Goal: Information Seeking & Learning: Learn about a topic

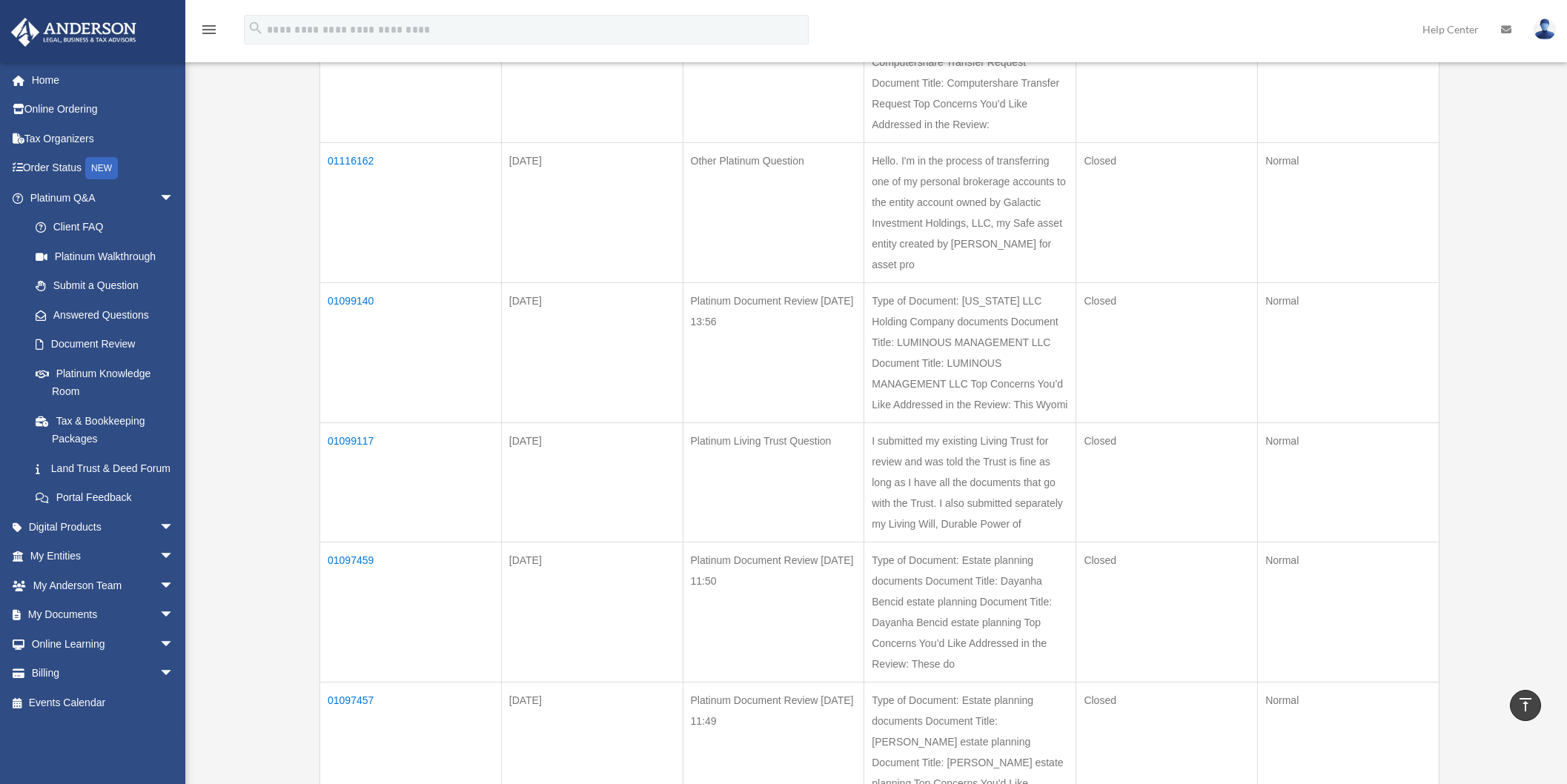
scroll to position [292, 0]
click at [338, 421] on td "01099117" at bounding box center [411, 480] width 182 height 120
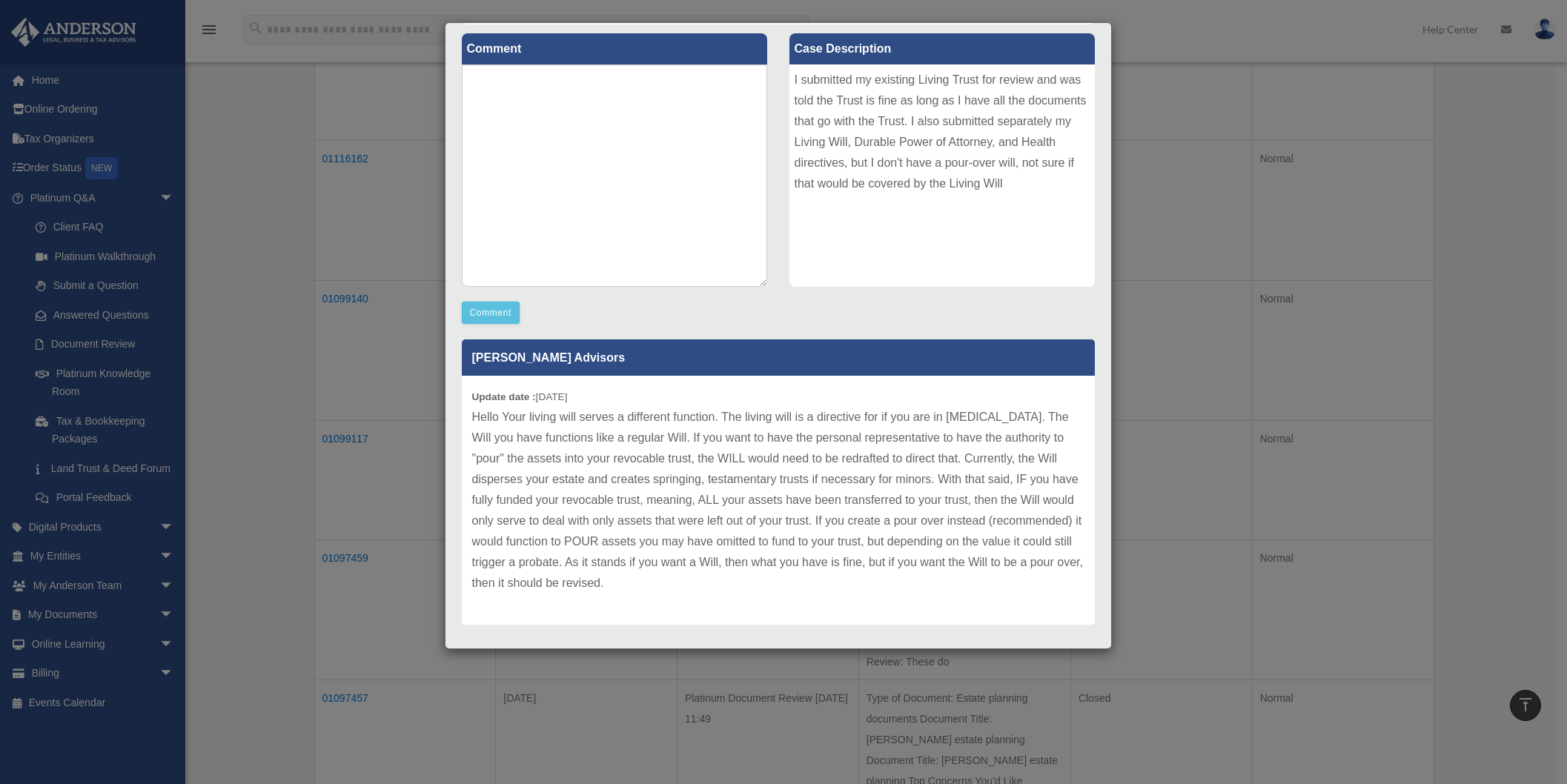
scroll to position [193, 0]
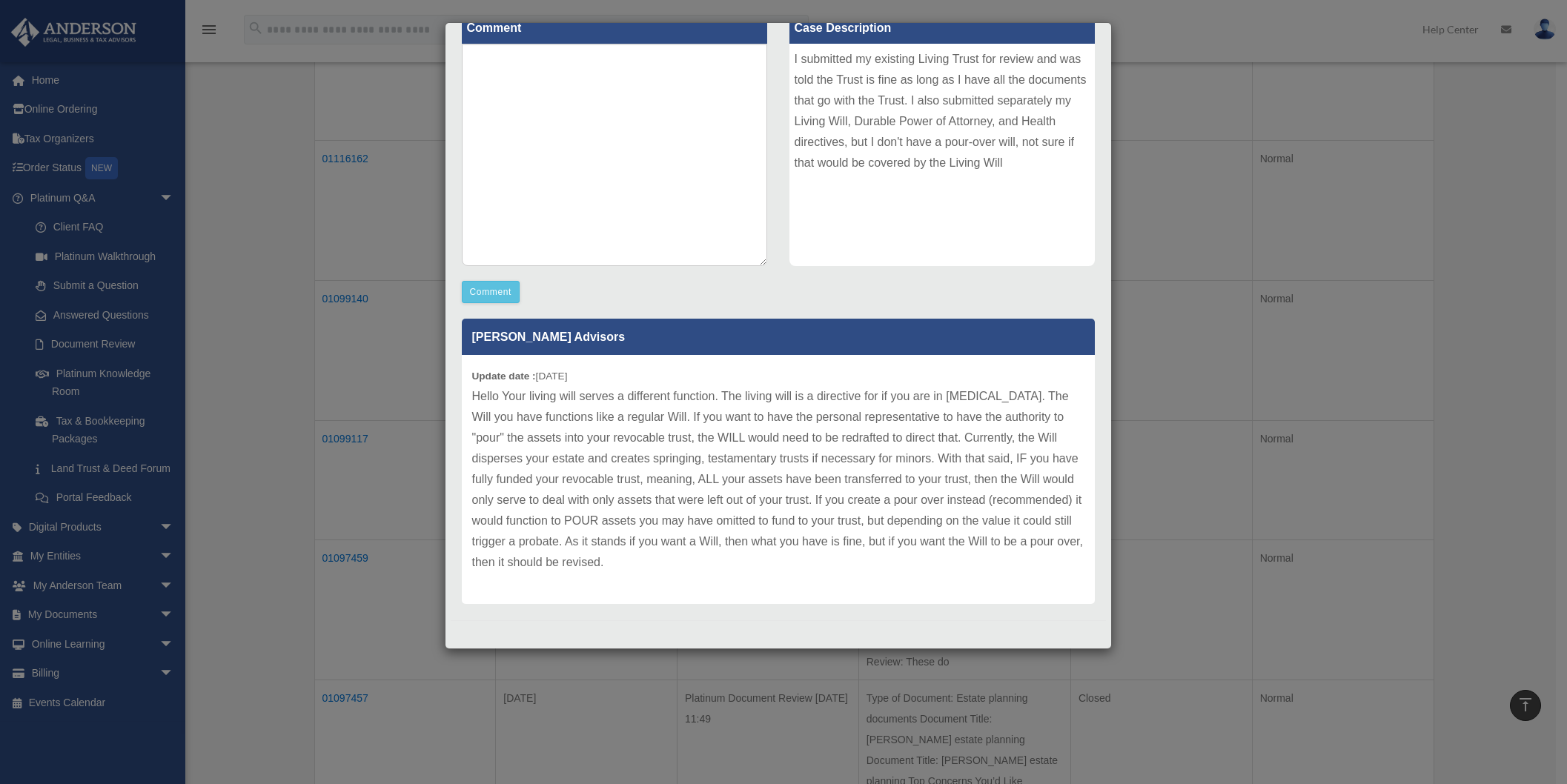
drag, startPoint x: 834, startPoint y: 561, endPoint x: 475, endPoint y: 393, distance: 396.4
click at [475, 393] on p "Hello Your living will serves a different function. The living will is a direct…" at bounding box center [778, 479] width 613 height 187
copy p "Hello Your living will serves a different function. The living will is a direct…"
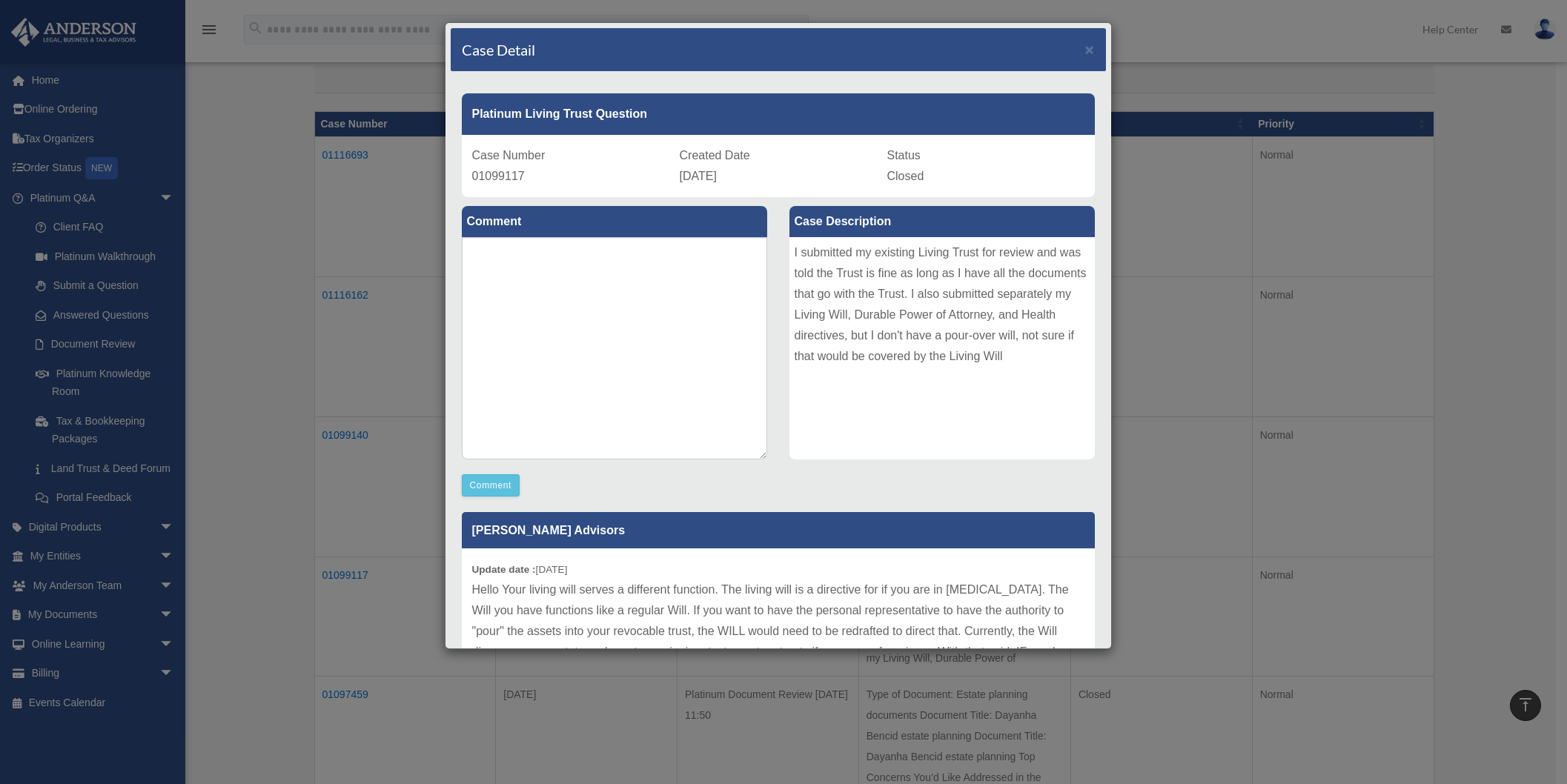
scroll to position [154, 0]
click at [1086, 53] on span "×" at bounding box center [1091, 49] width 10 height 17
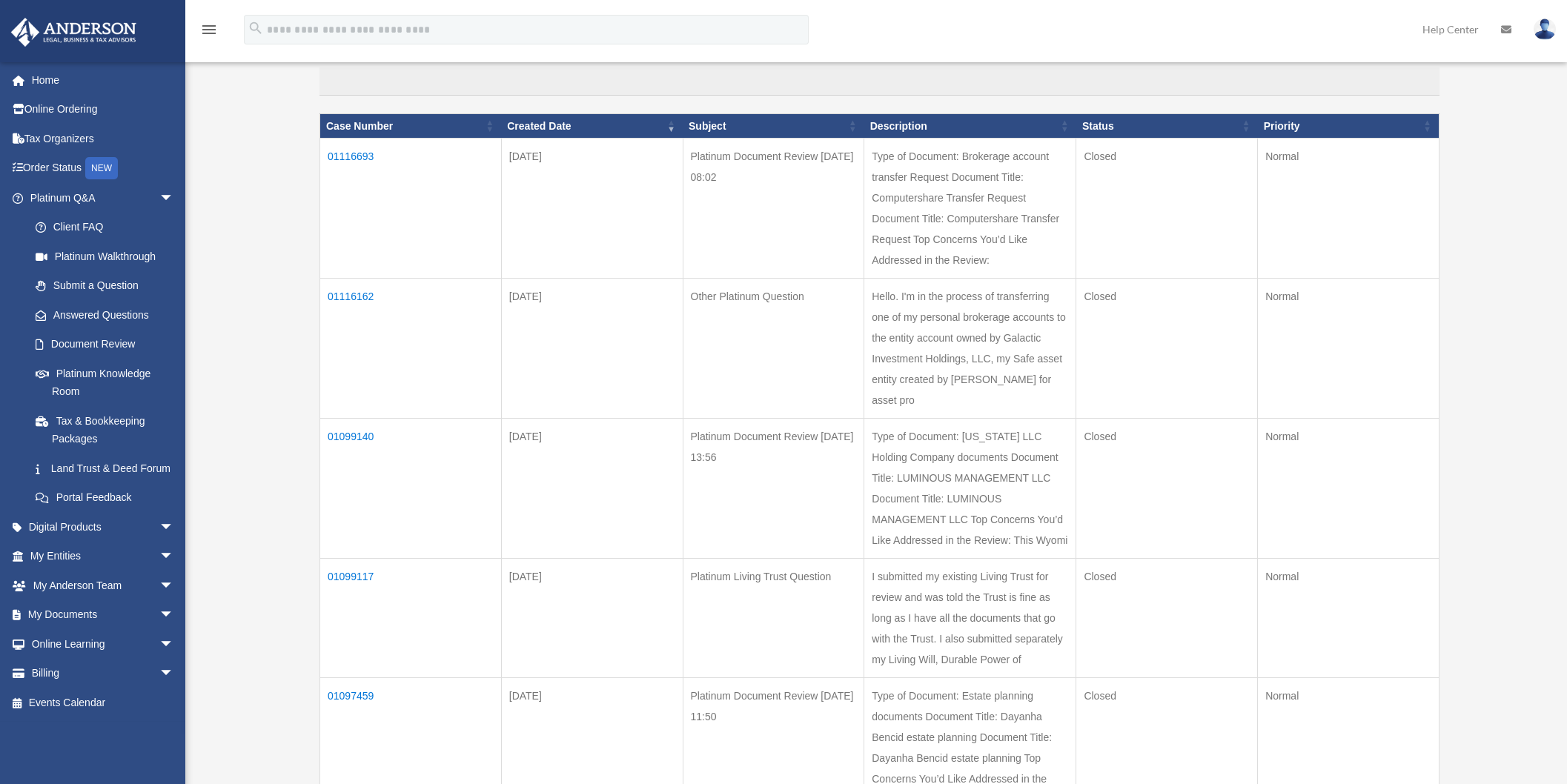
click at [343, 418] on td "01099140" at bounding box center [411, 488] width 182 height 140
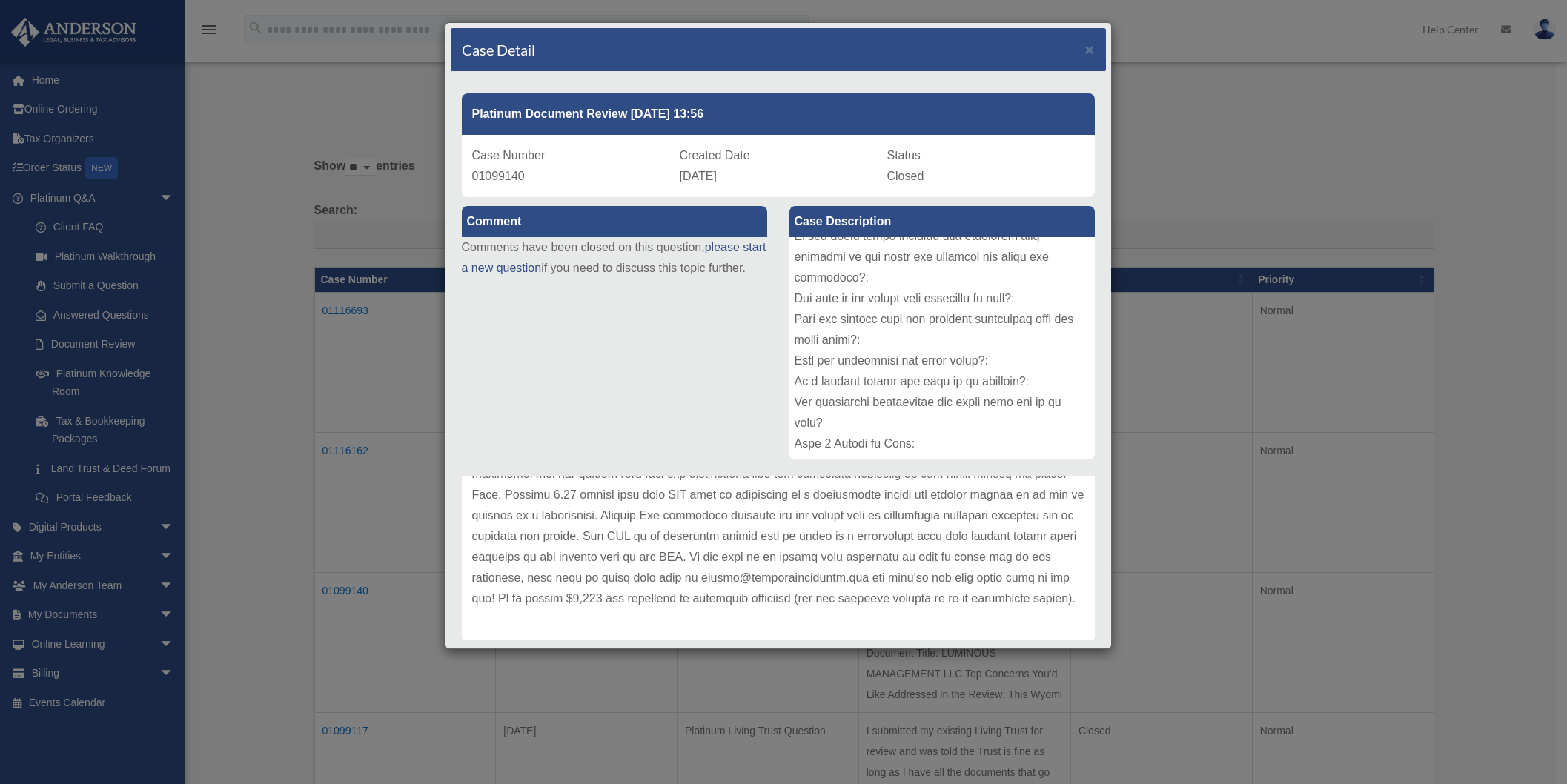
scroll to position [452, 0]
click at [505, 177] on span "01099140" at bounding box center [498, 176] width 53 height 13
copy span "01099140"
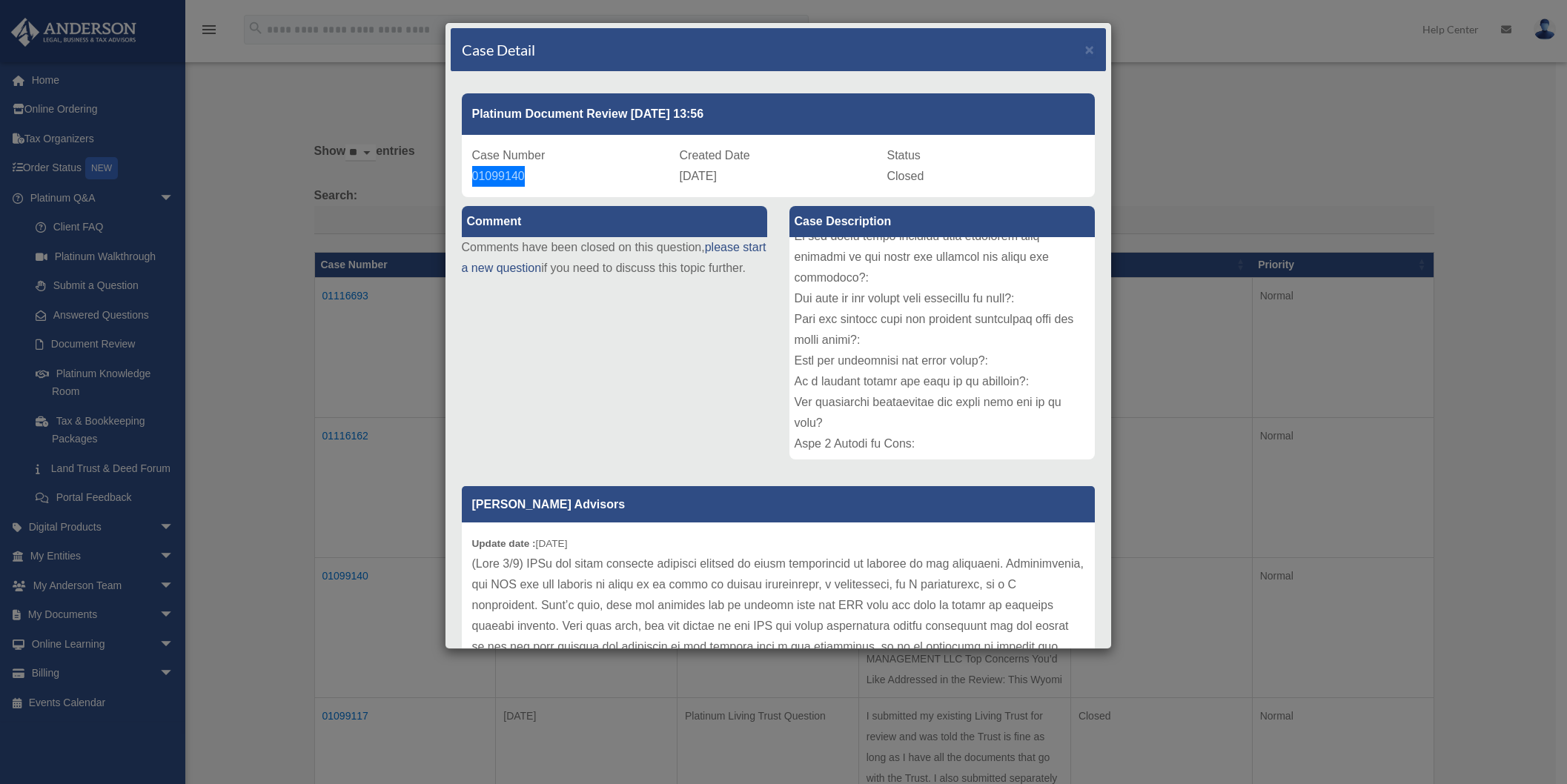
scroll to position [0, 0]
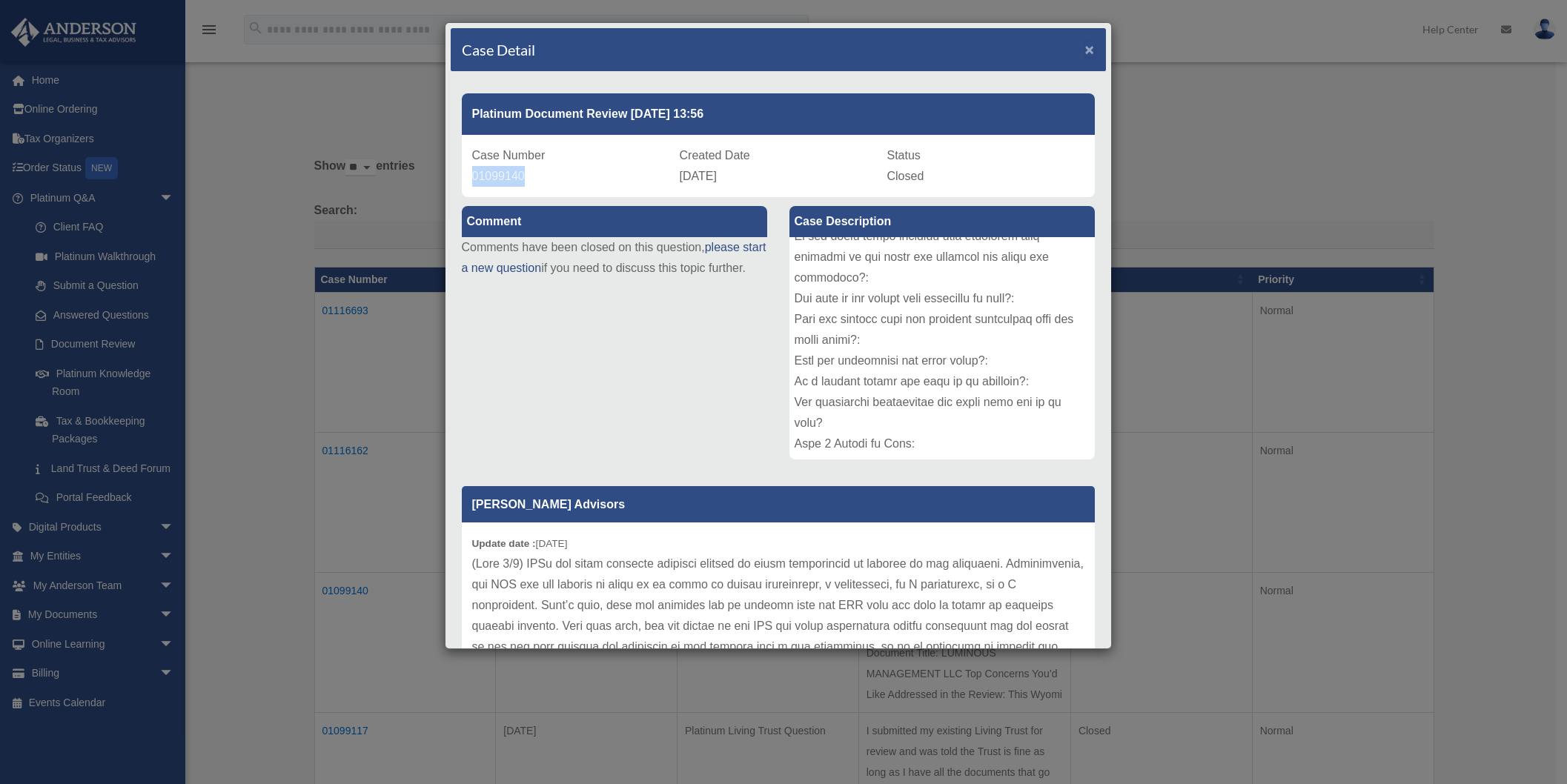
click at [1086, 54] on span "×" at bounding box center [1091, 49] width 10 height 17
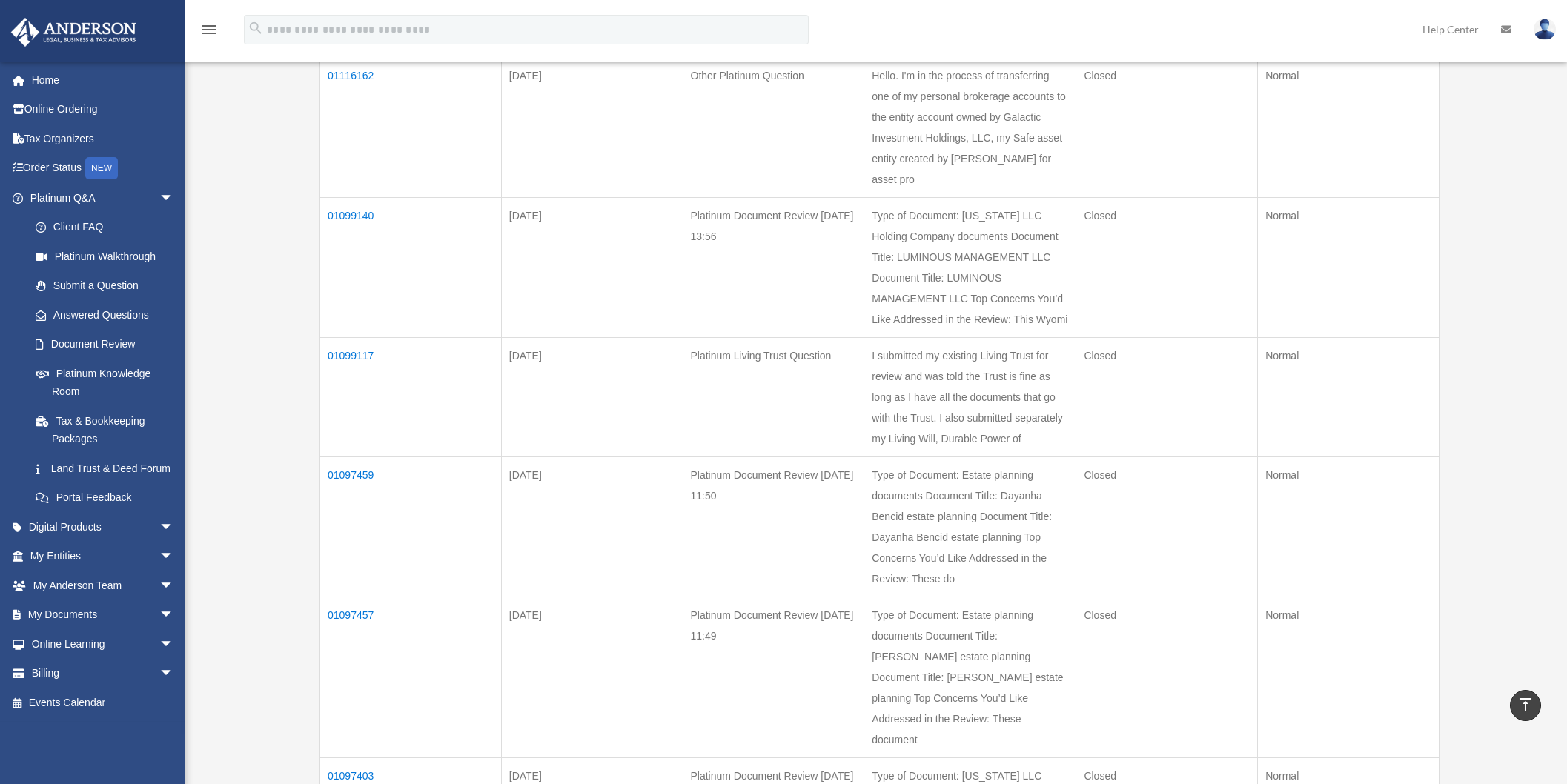
scroll to position [374, 0]
click at [346, 458] on td "01097459" at bounding box center [411, 527] width 182 height 140
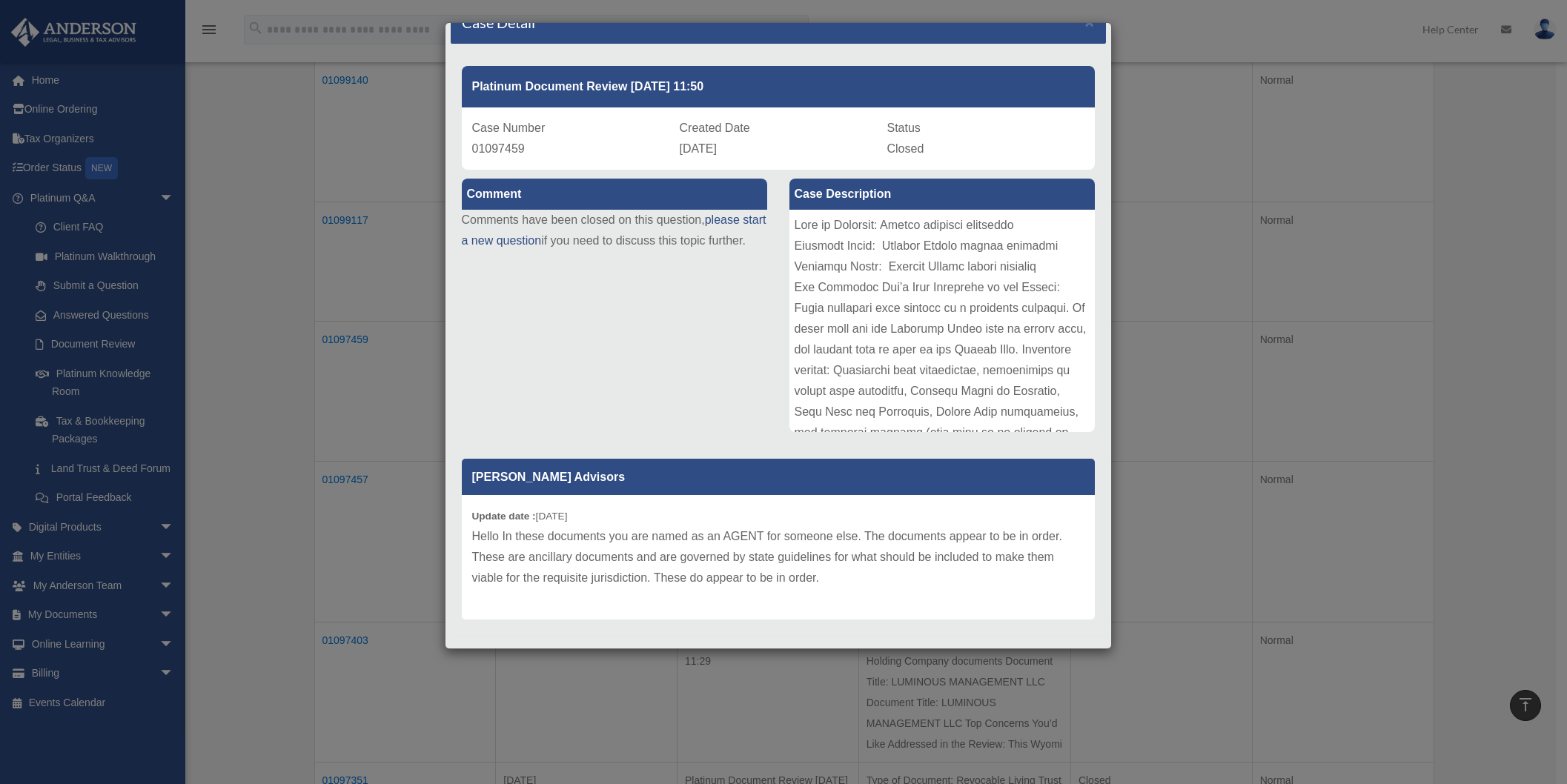
scroll to position [28, 0]
click at [1086, 27] on span "×" at bounding box center [1091, 21] width 10 height 17
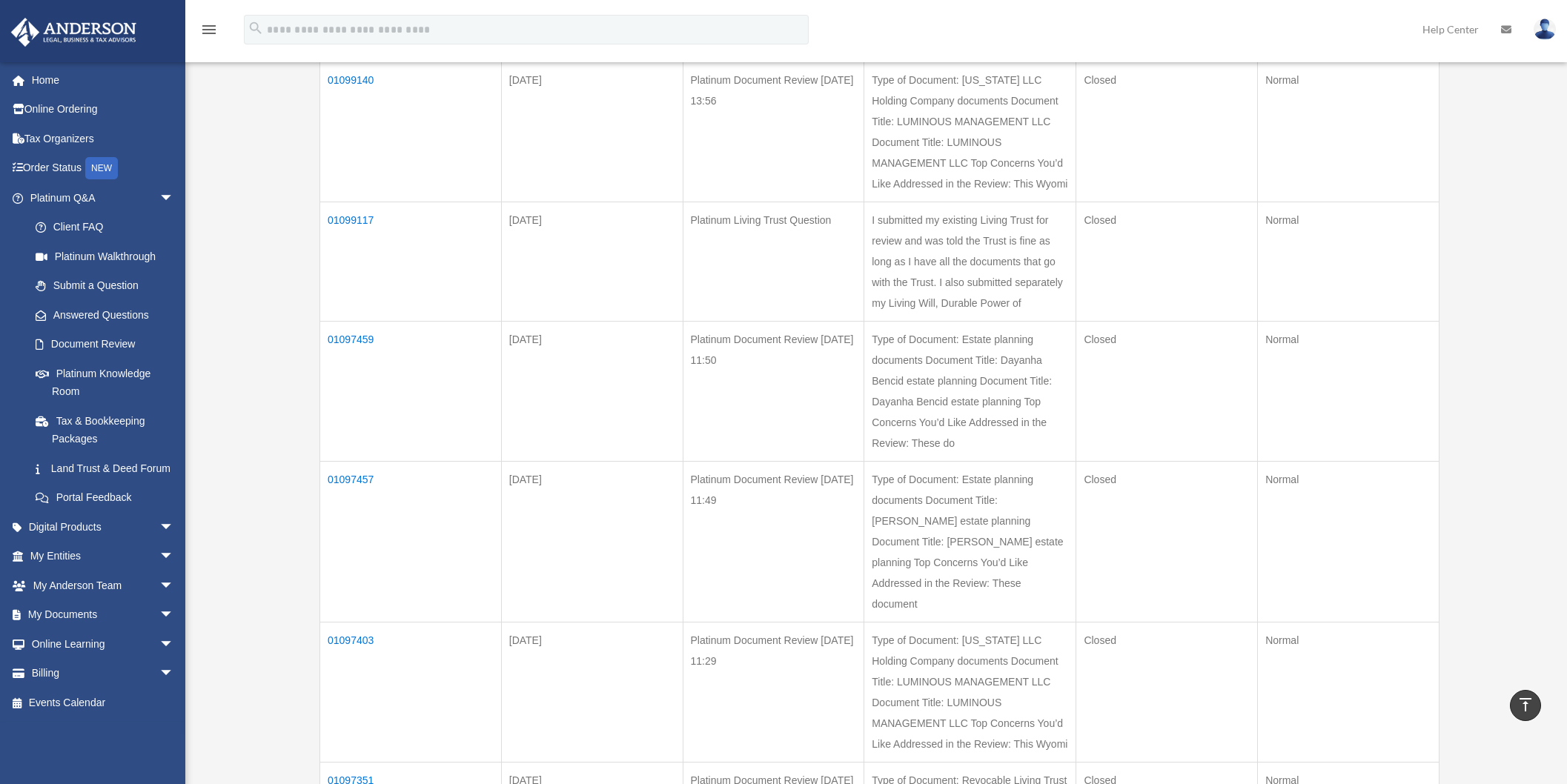
click at [353, 462] on td "01097457" at bounding box center [411, 542] width 182 height 161
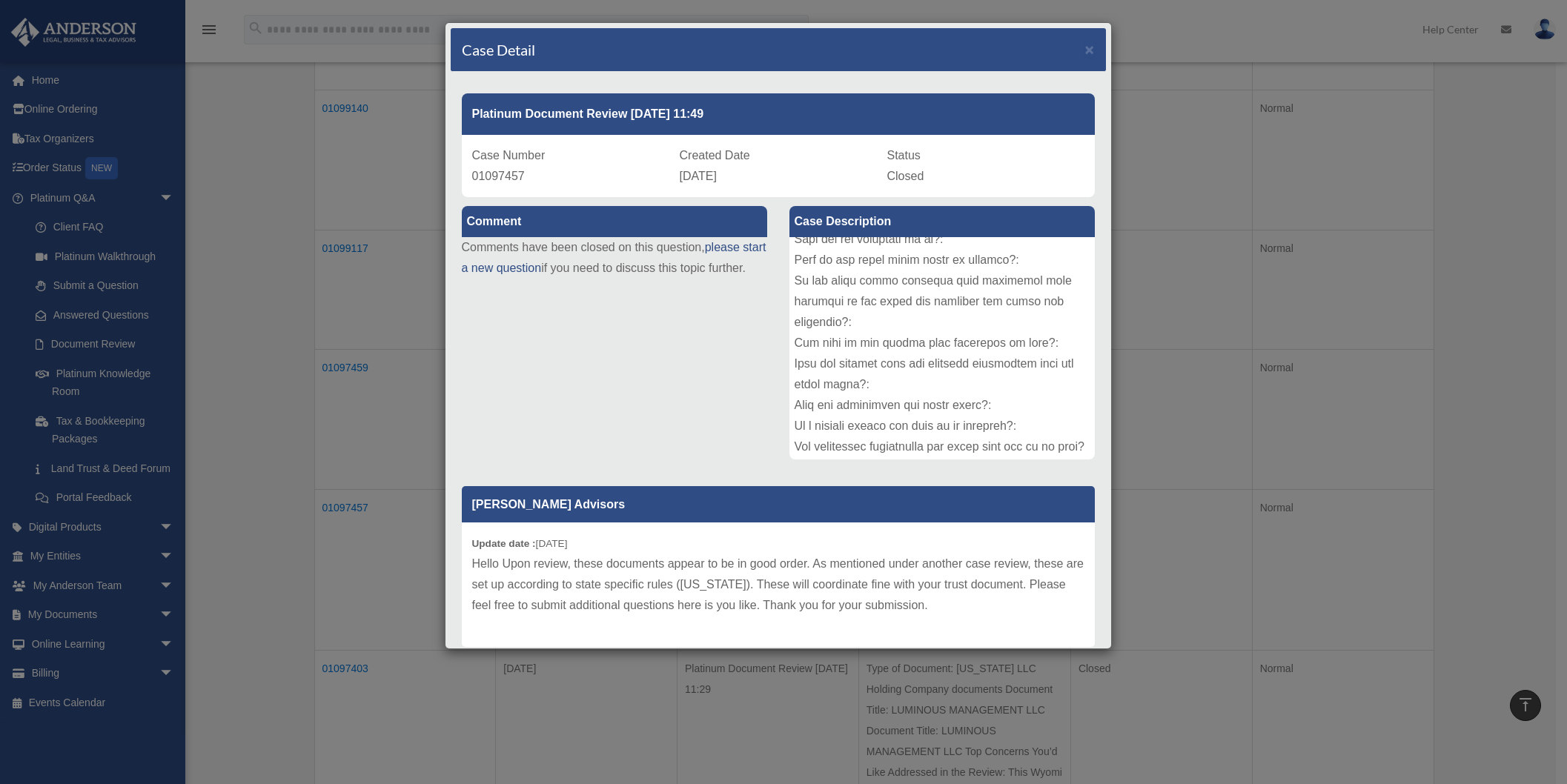
scroll to position [178, 0]
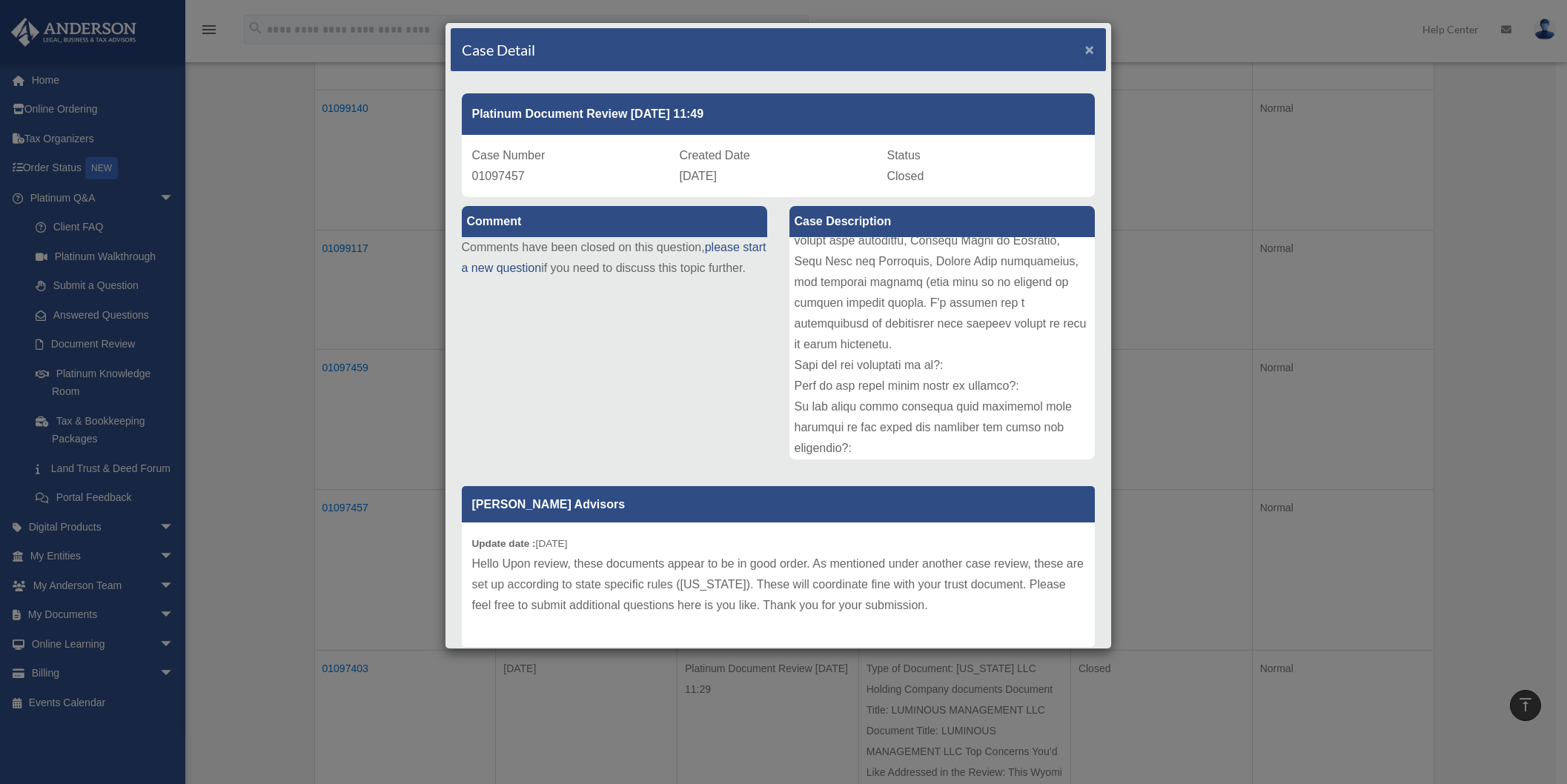
click at [1086, 51] on span "×" at bounding box center [1091, 49] width 10 height 17
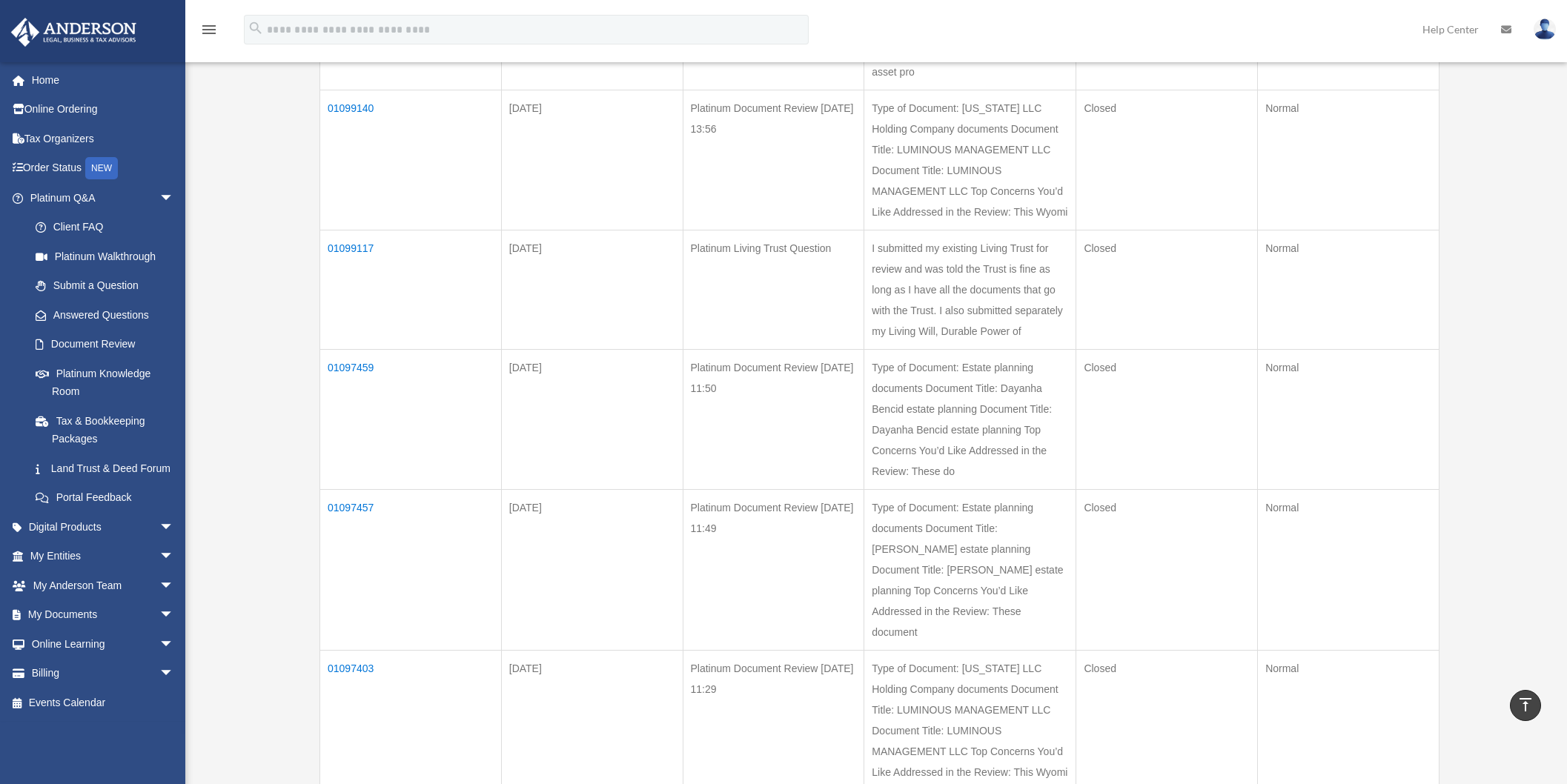
click at [361, 350] on td "01097459" at bounding box center [411, 419] width 182 height 140
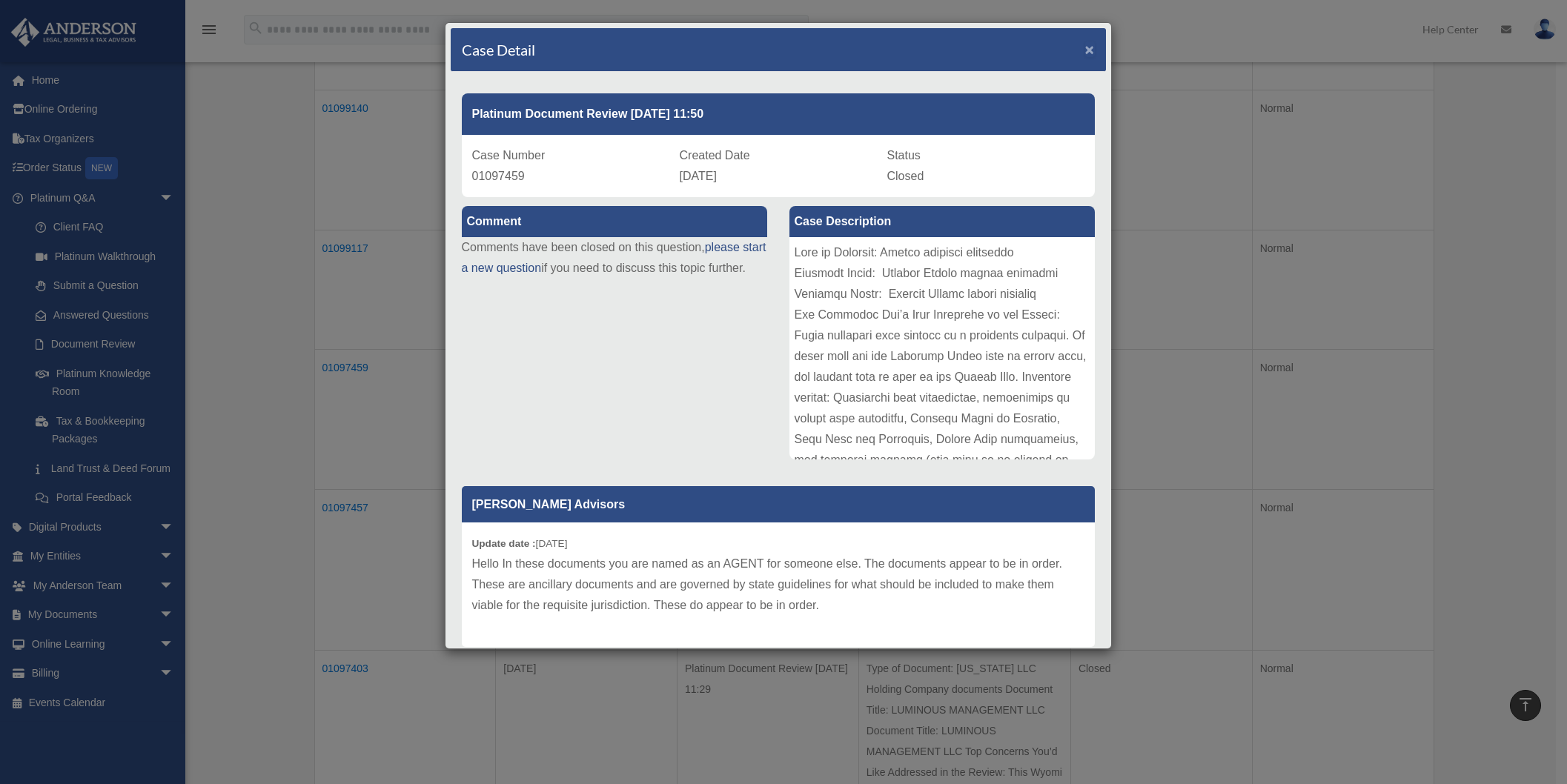
click at [1086, 49] on span "×" at bounding box center [1091, 49] width 10 height 17
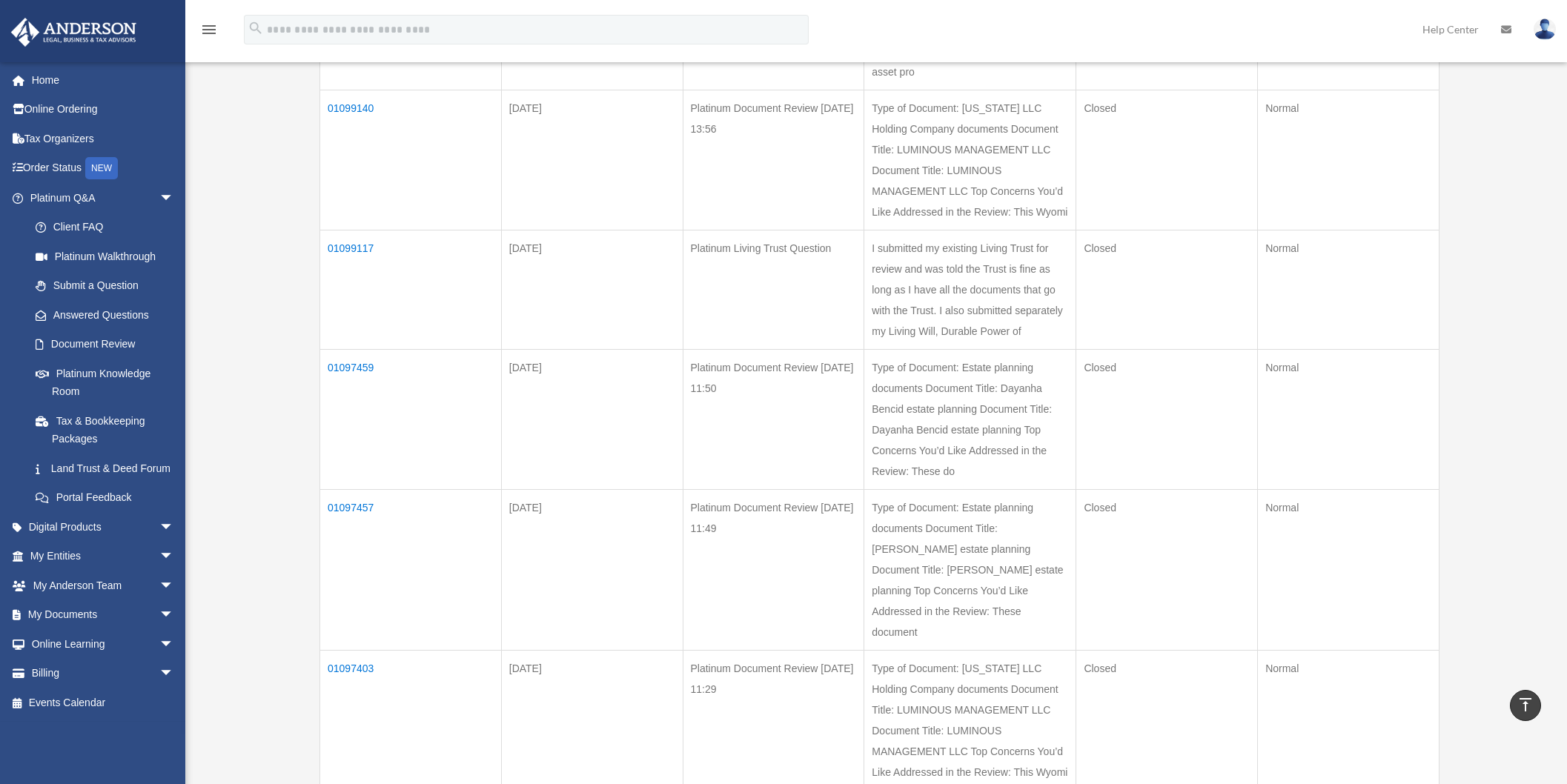
click at [351, 230] on td "01099117" at bounding box center [411, 290] width 182 height 120
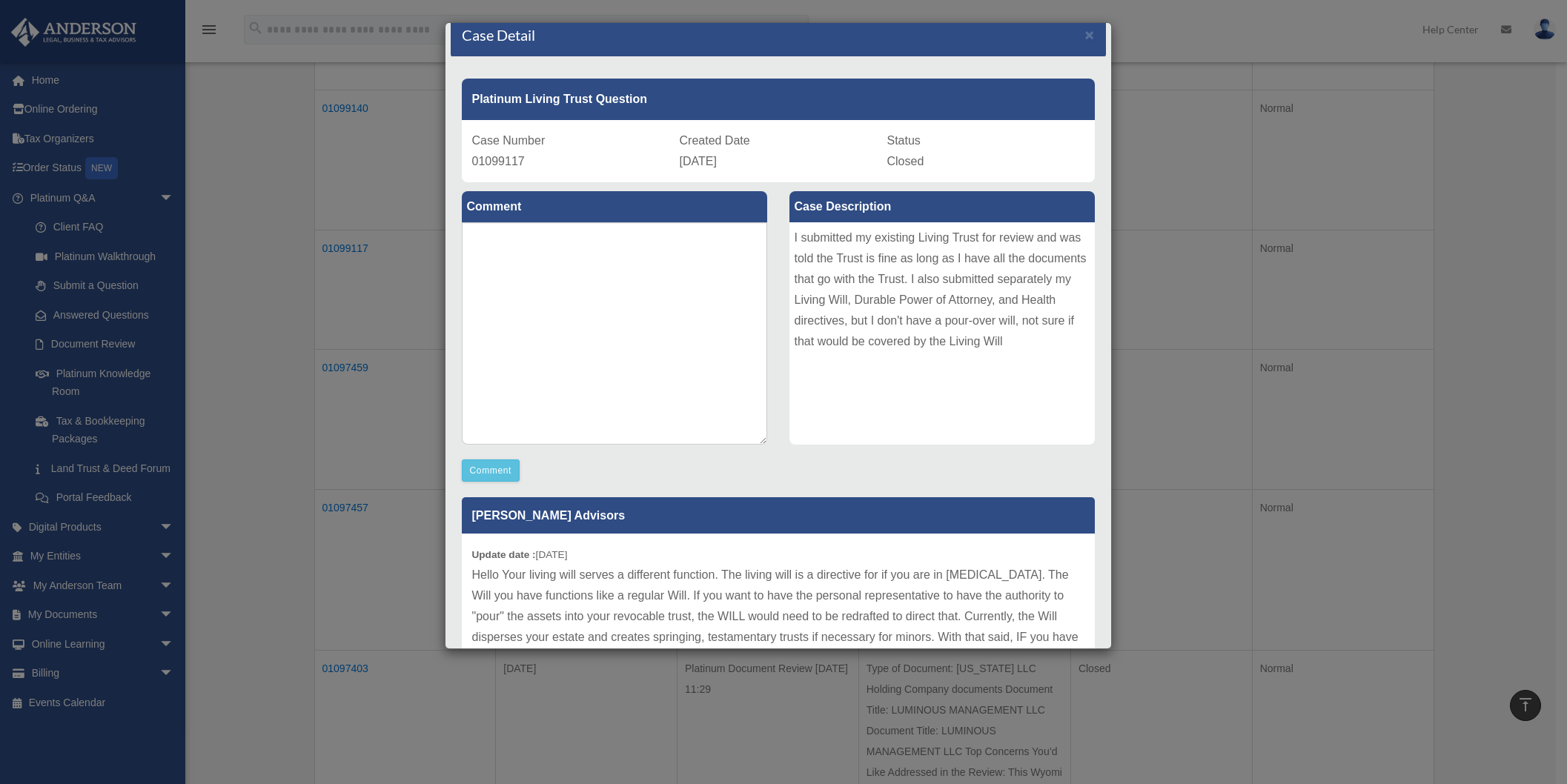
scroll to position [0, 0]
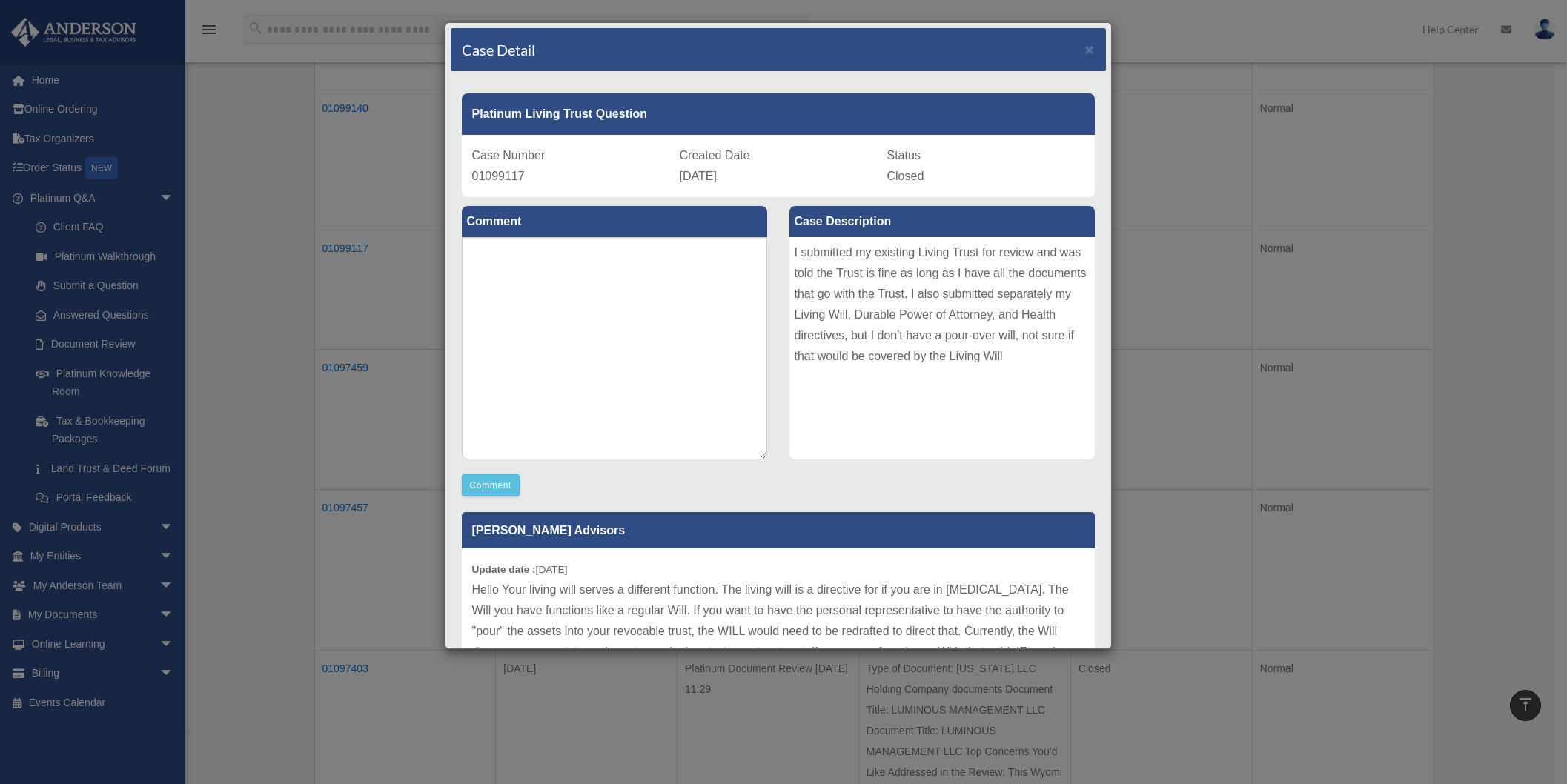
click at [509, 178] on span "01099117" at bounding box center [498, 176] width 53 height 13
copy span "01099117"
click at [1086, 52] on span "×" at bounding box center [1091, 49] width 10 height 17
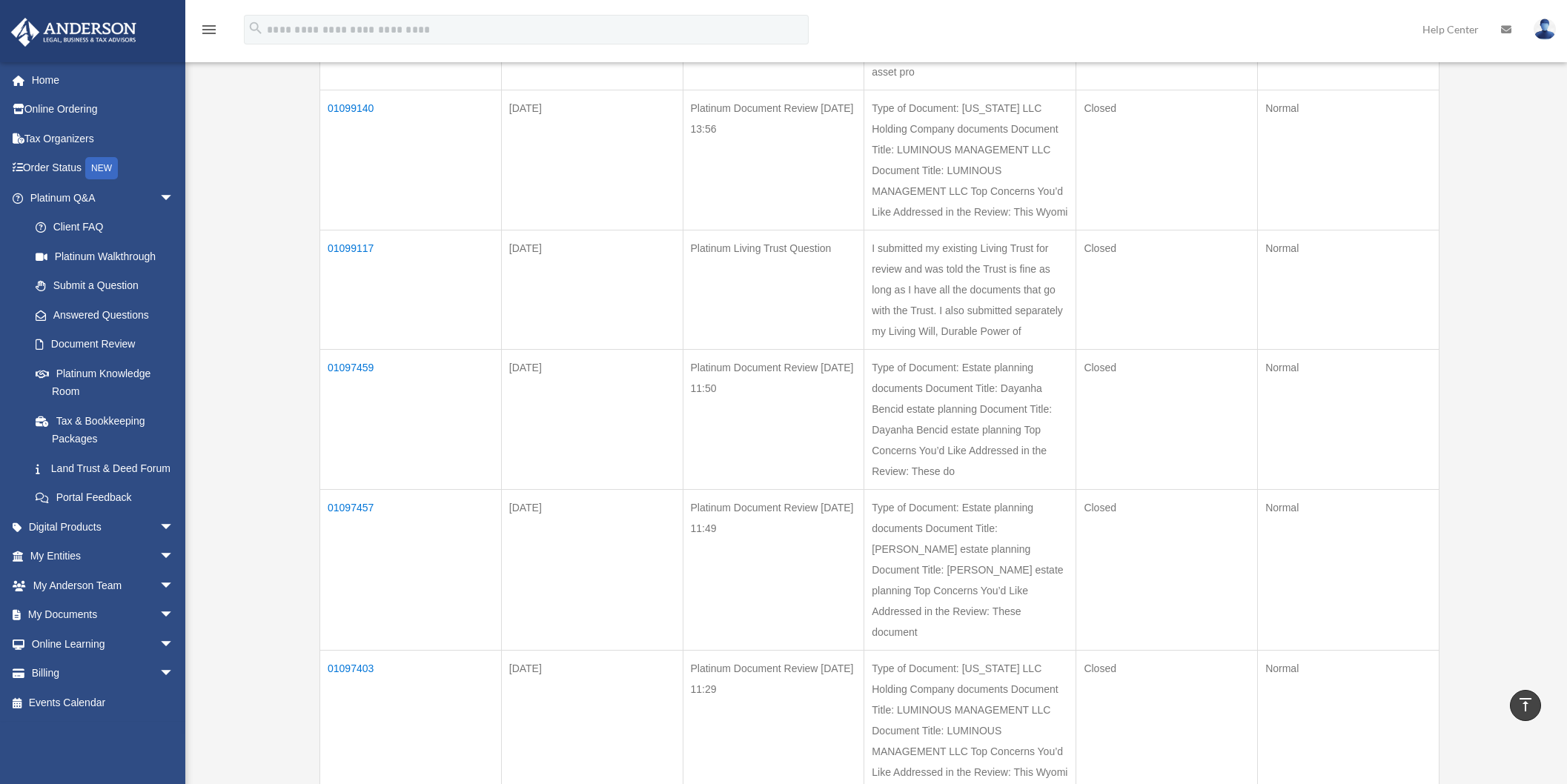
click at [353, 350] on td "01097459" at bounding box center [411, 419] width 182 height 140
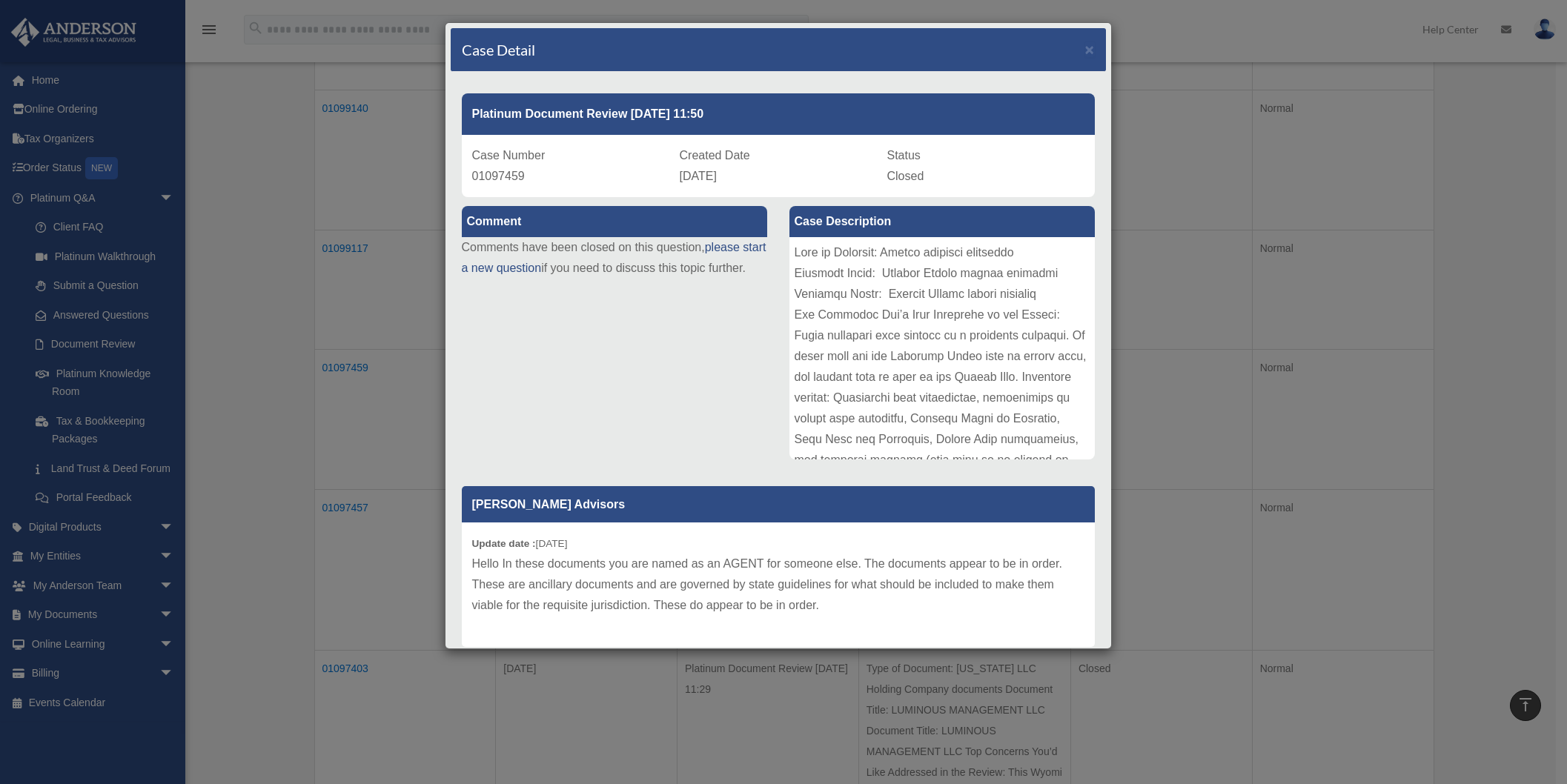
click at [498, 181] on span "01097459" at bounding box center [498, 176] width 53 height 13
click at [498, 180] on span "01097459" at bounding box center [498, 176] width 53 height 13
copy span "01097459"
click at [1086, 47] on span "×" at bounding box center [1091, 49] width 10 height 17
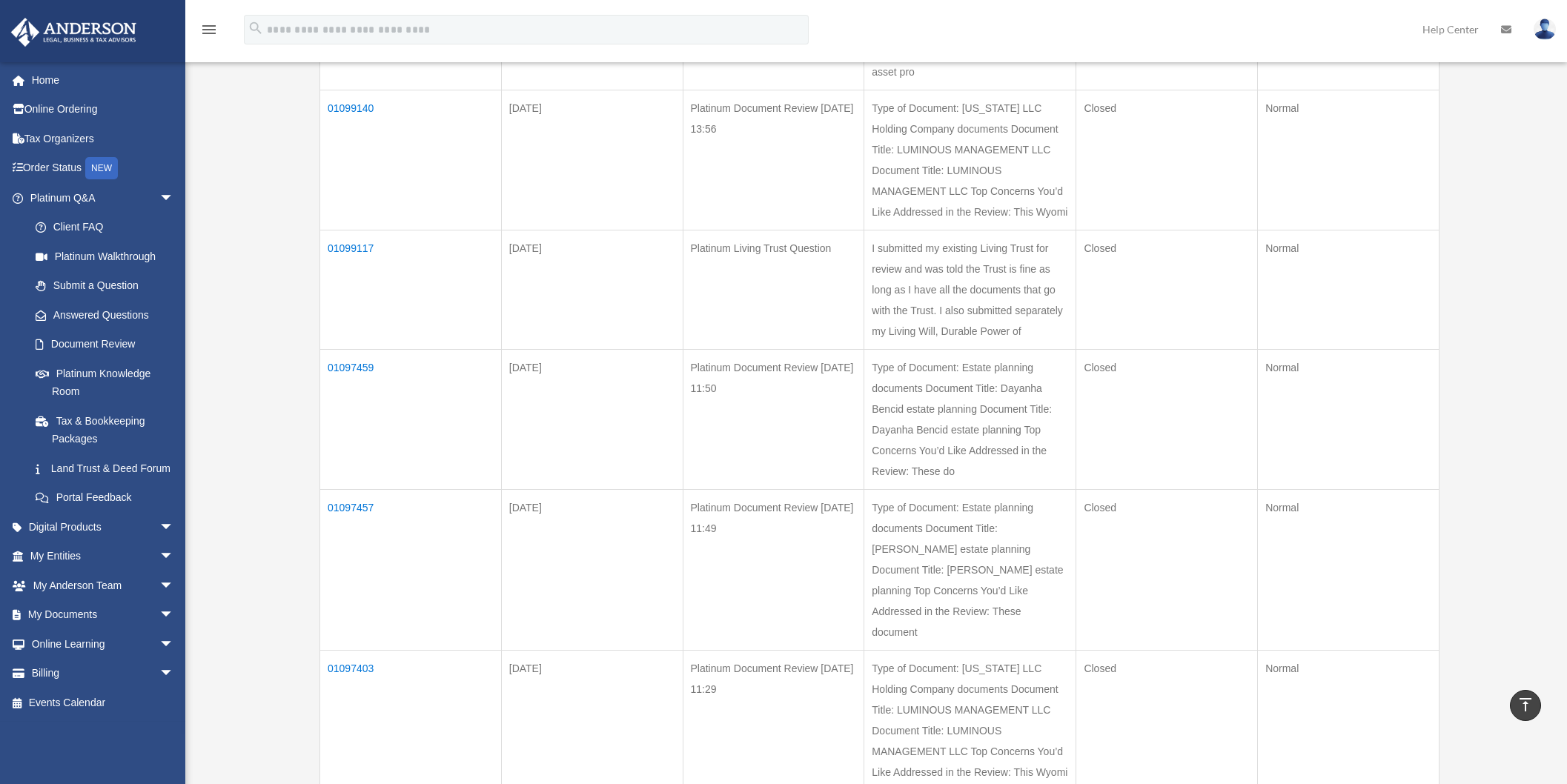
click at [358, 489] on td "01097457" at bounding box center [411, 570] width 182 height 161
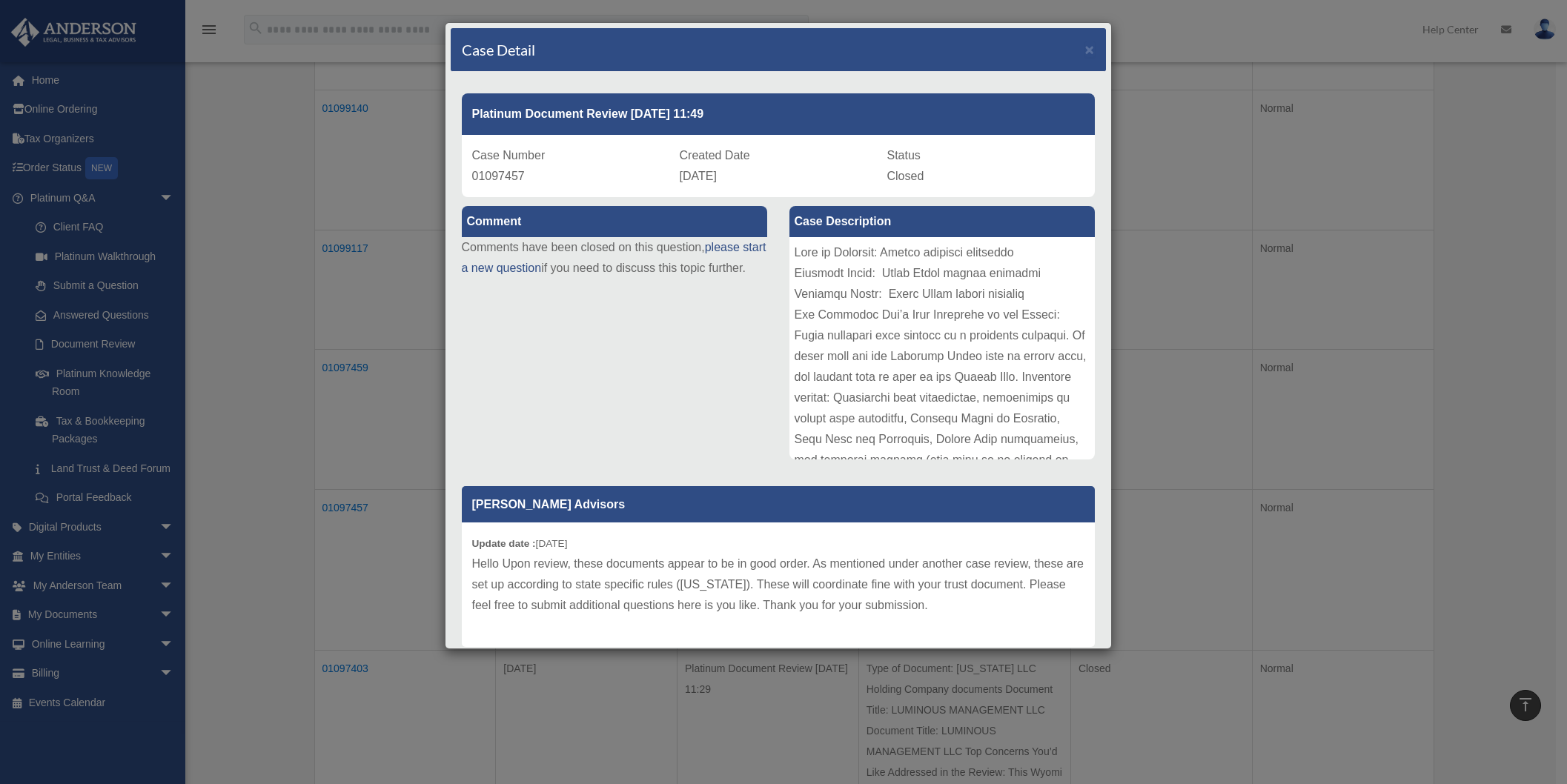
click at [493, 180] on span "01097457" at bounding box center [498, 176] width 53 height 13
copy span "01097457"
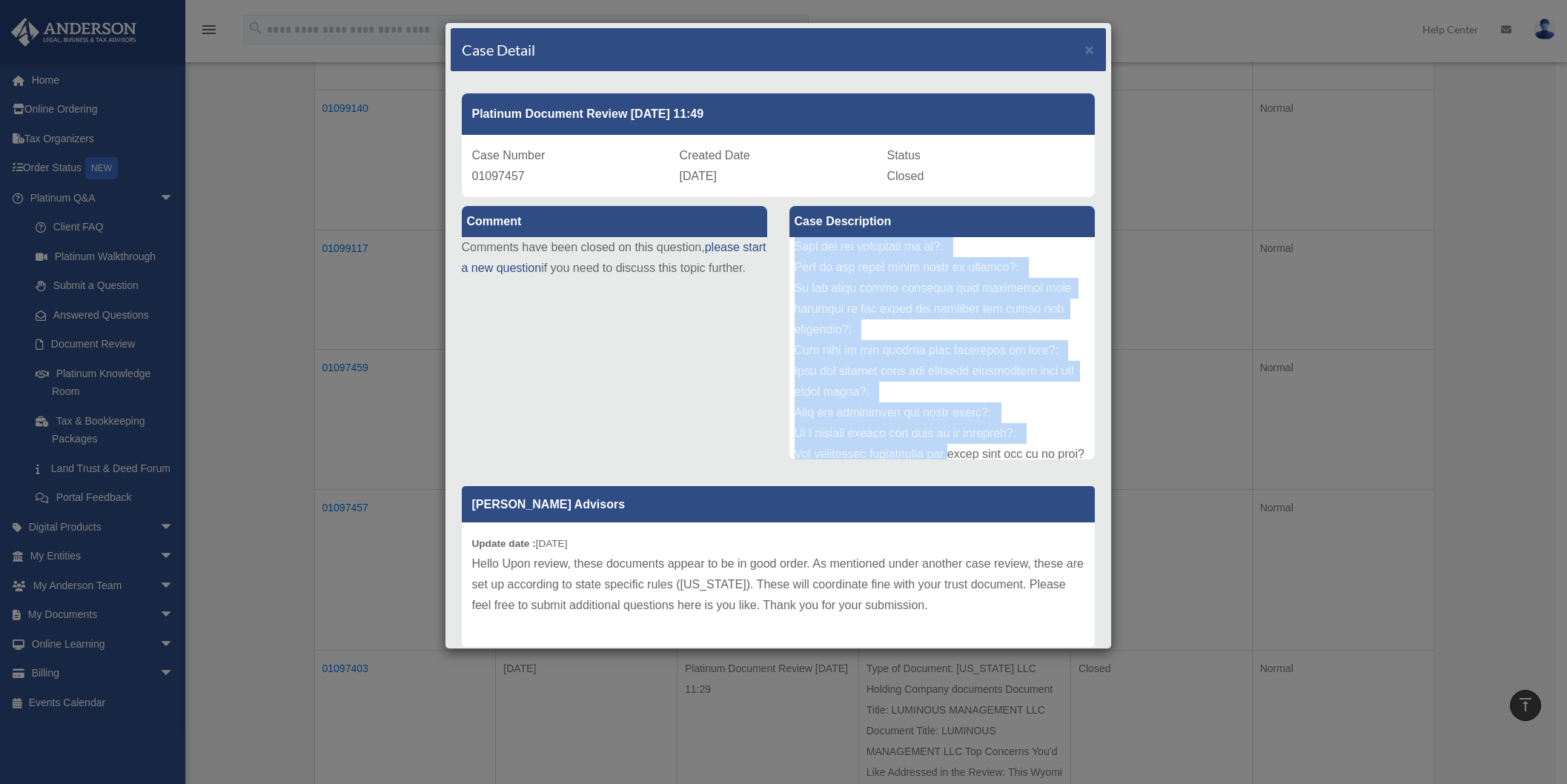
scroll to position [320, 0]
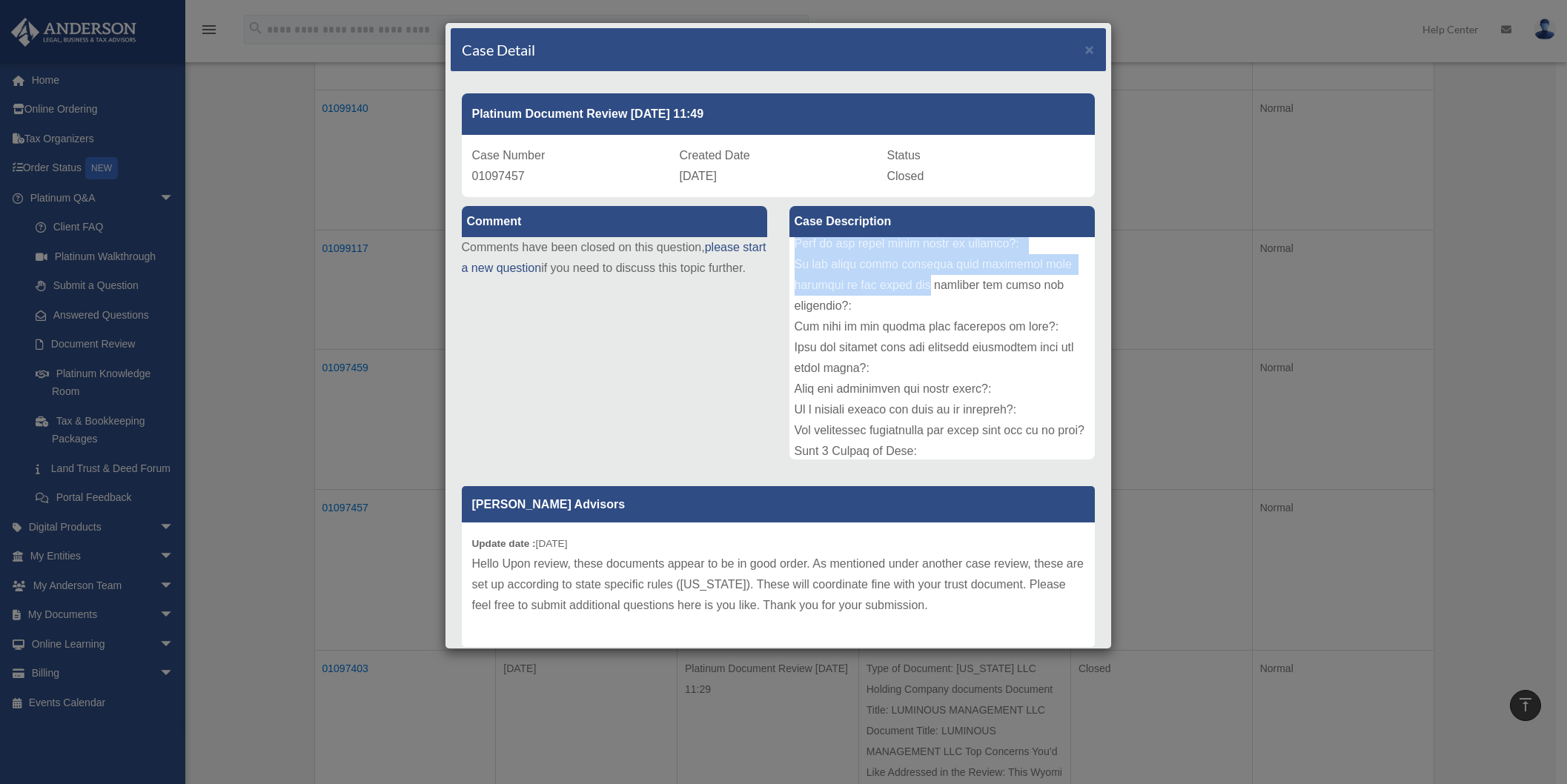
drag, startPoint x: 963, startPoint y: 396, endPoint x: 926, endPoint y: 280, distance: 121.8
click at [926, 280] on div at bounding box center [942, 348] width 306 height 223
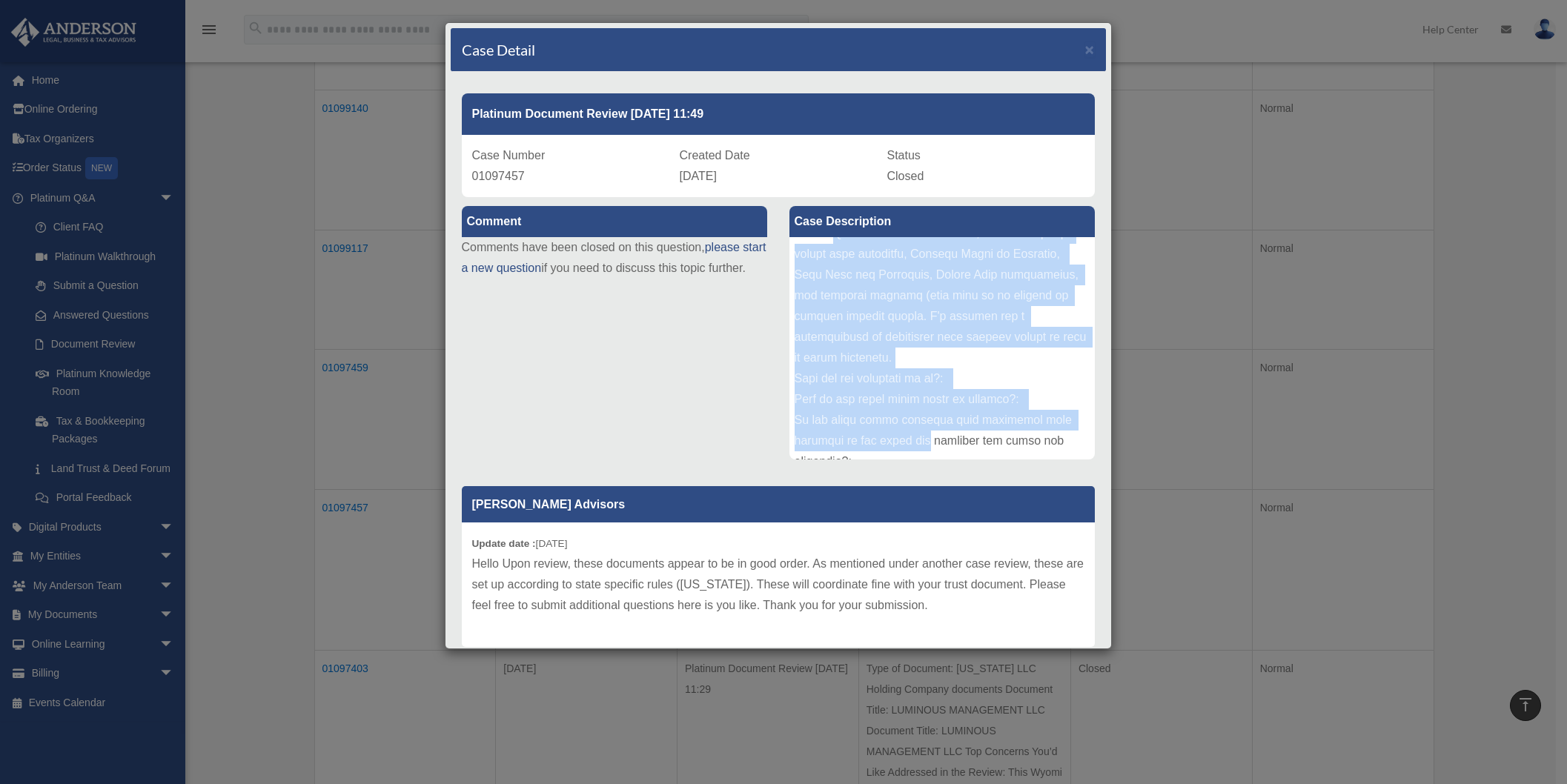
scroll to position [136, 0]
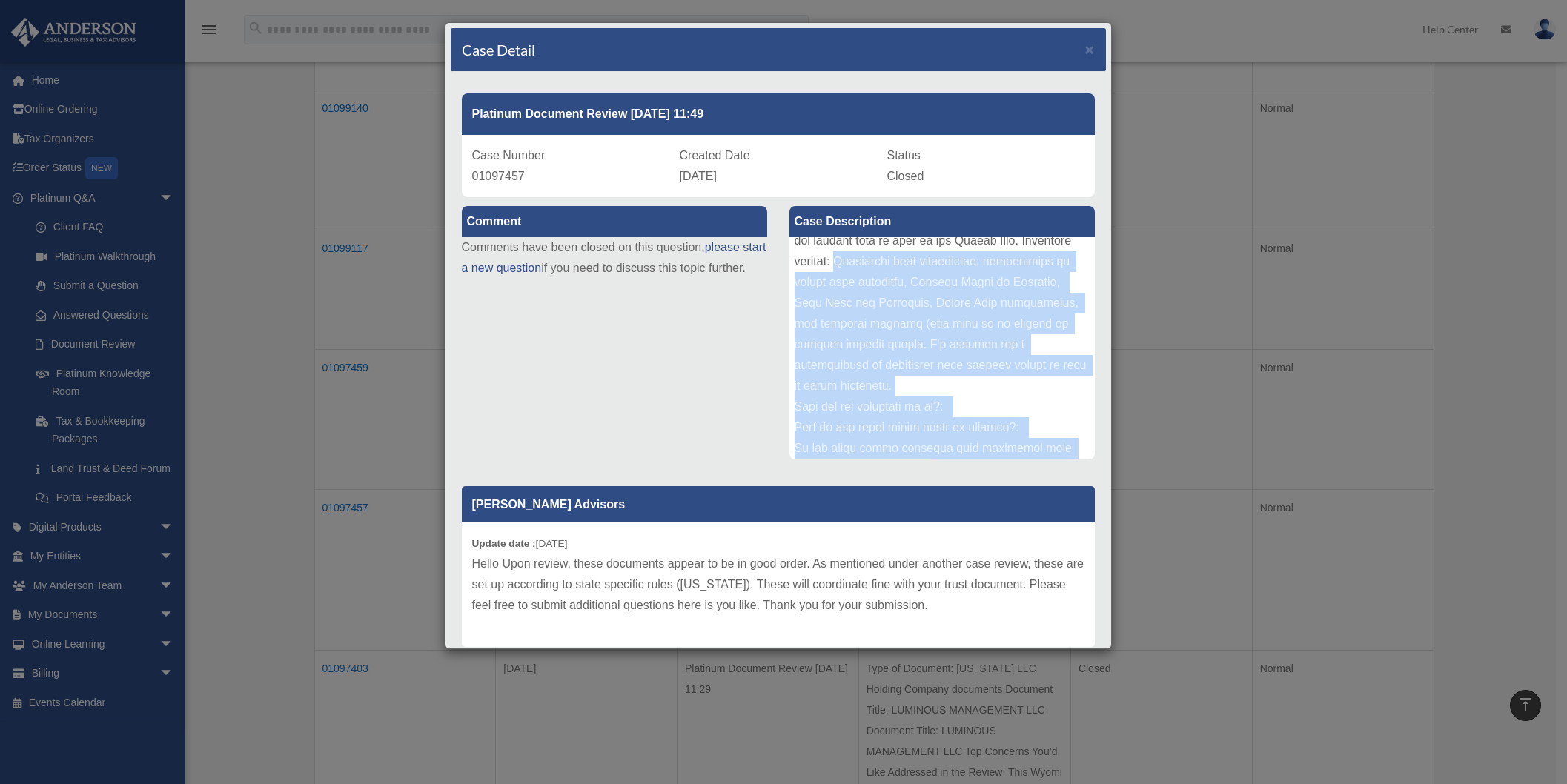
click at [1017, 327] on div at bounding box center [942, 348] width 306 height 223
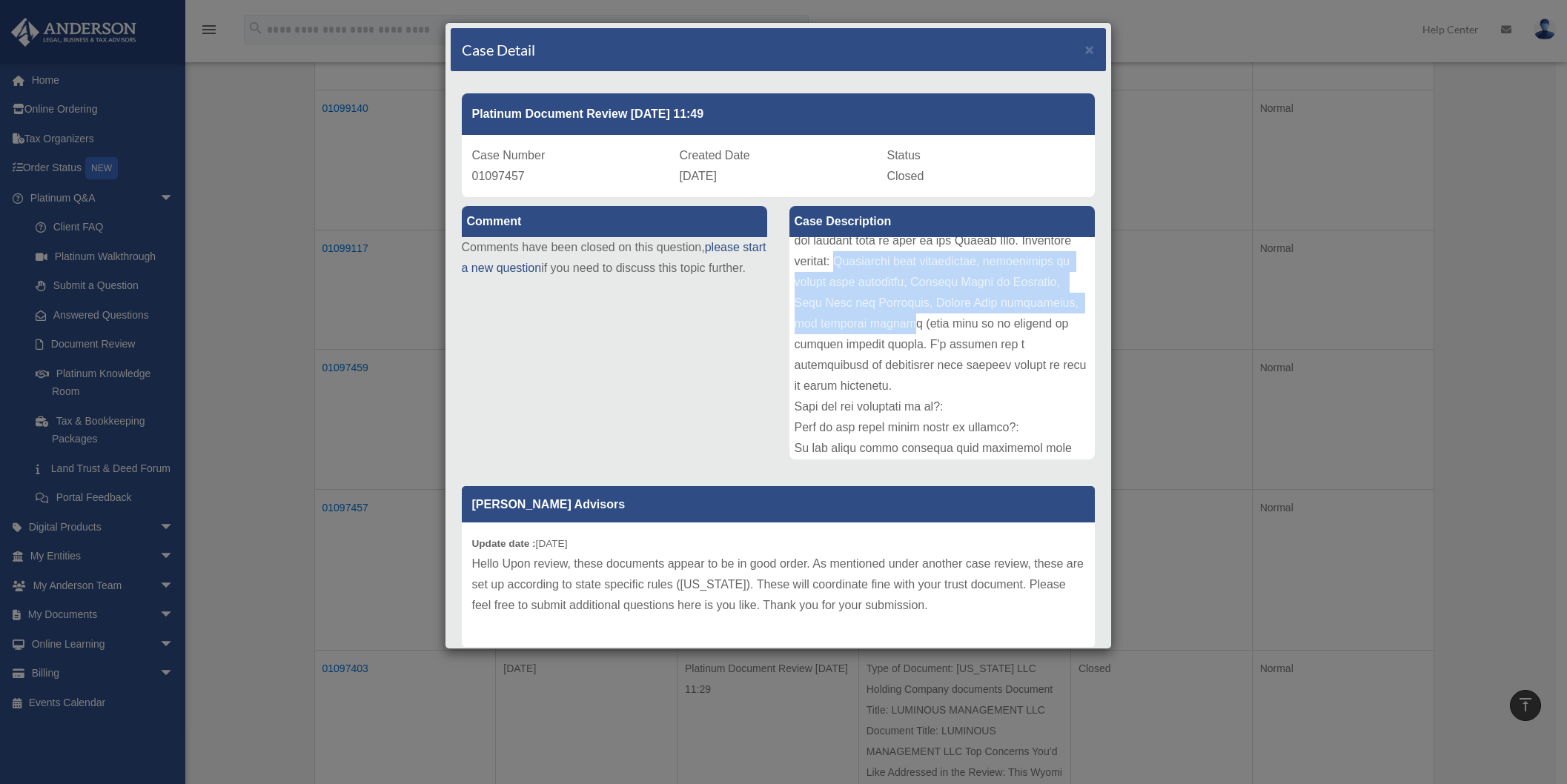
drag, startPoint x: 1010, startPoint y: 325, endPoint x: 963, endPoint y: 266, distance: 75.4
click at [963, 266] on div at bounding box center [942, 348] width 306 height 223
copy div "Anatomical gift declaration, designation of health care surrogate, Durable Powe…"
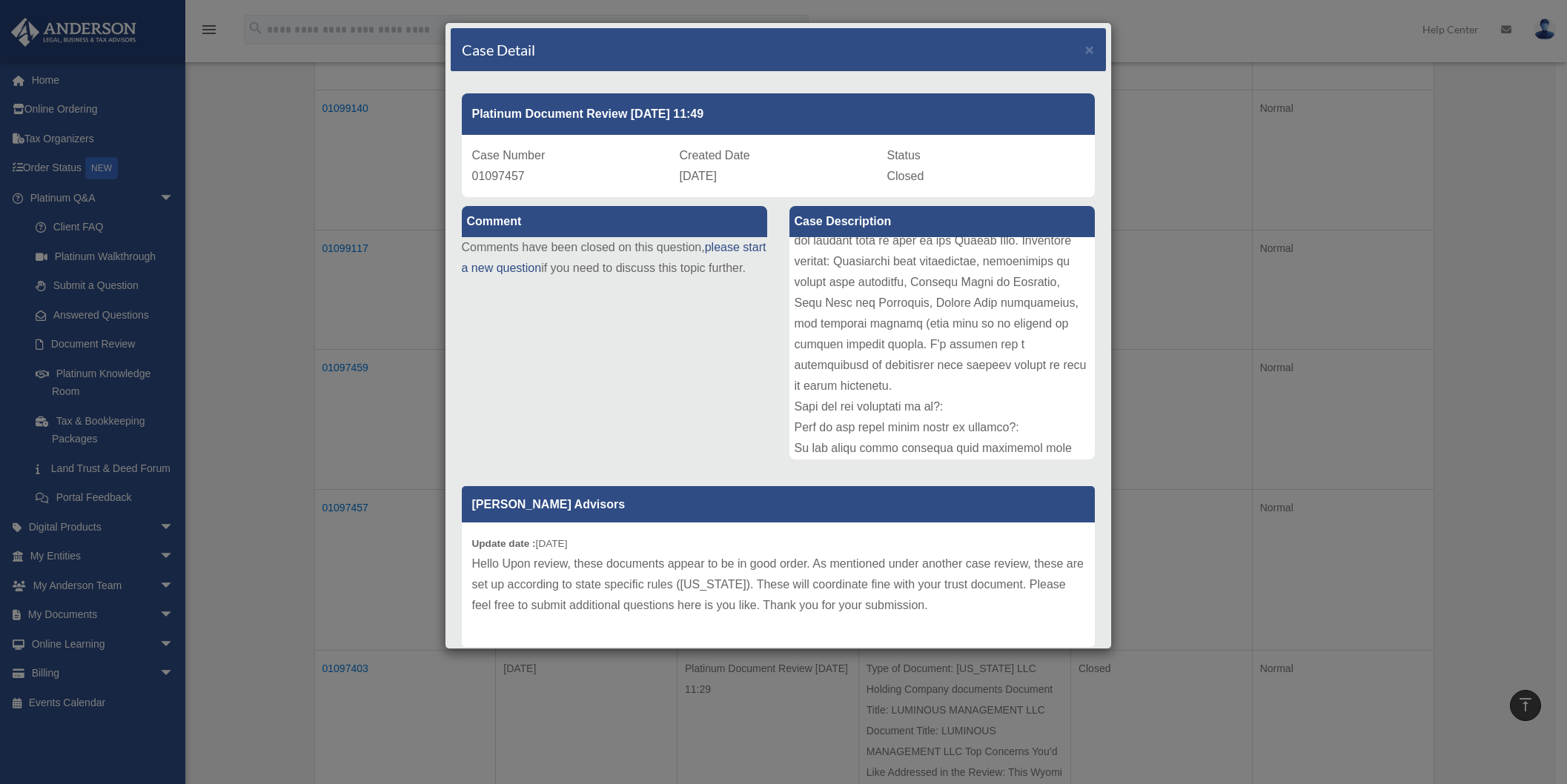
click at [897, 347] on div at bounding box center [942, 348] width 306 height 223
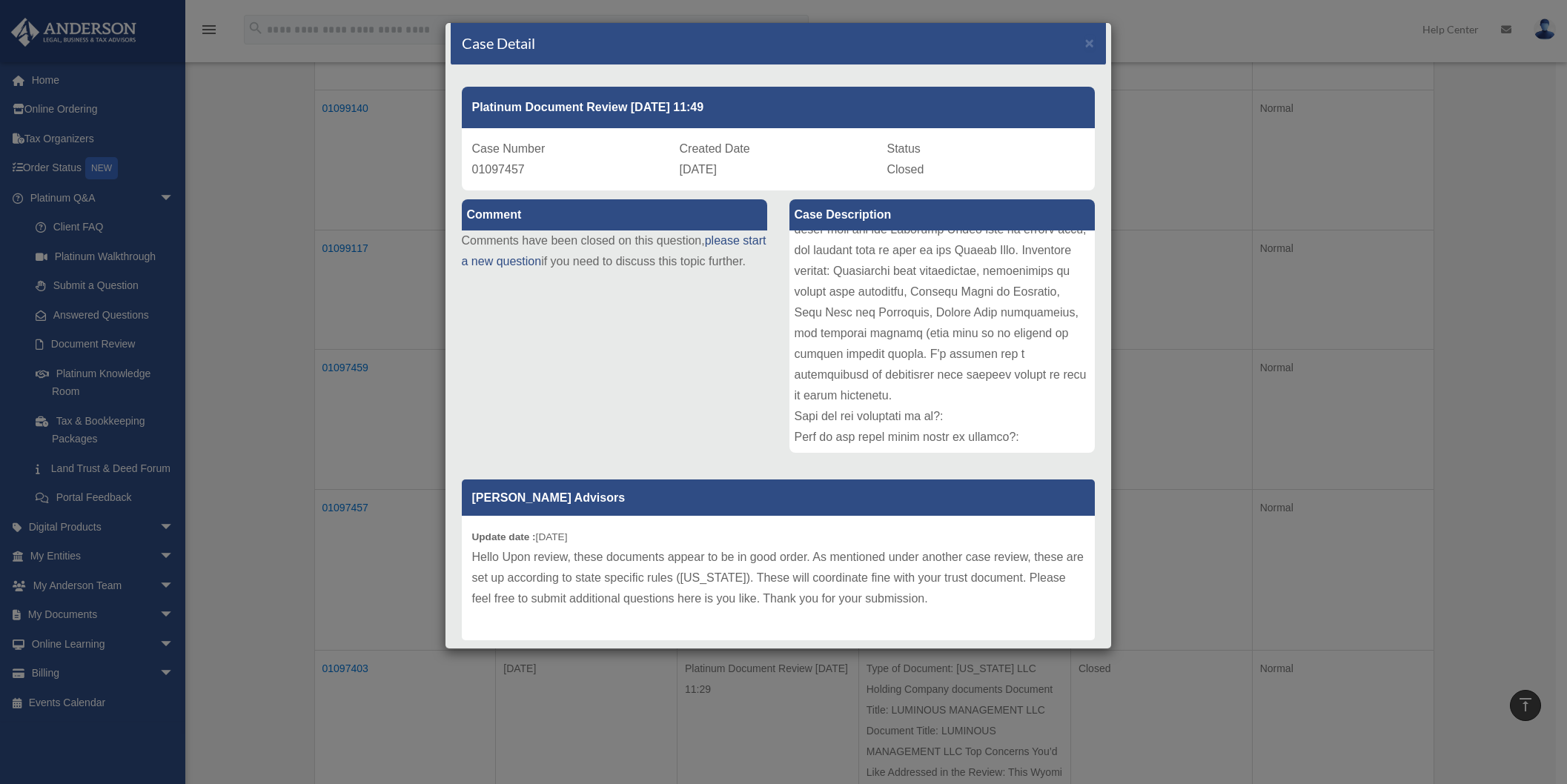
scroll to position [123, 0]
click at [1086, 43] on span "×" at bounding box center [1091, 43] width 10 height 17
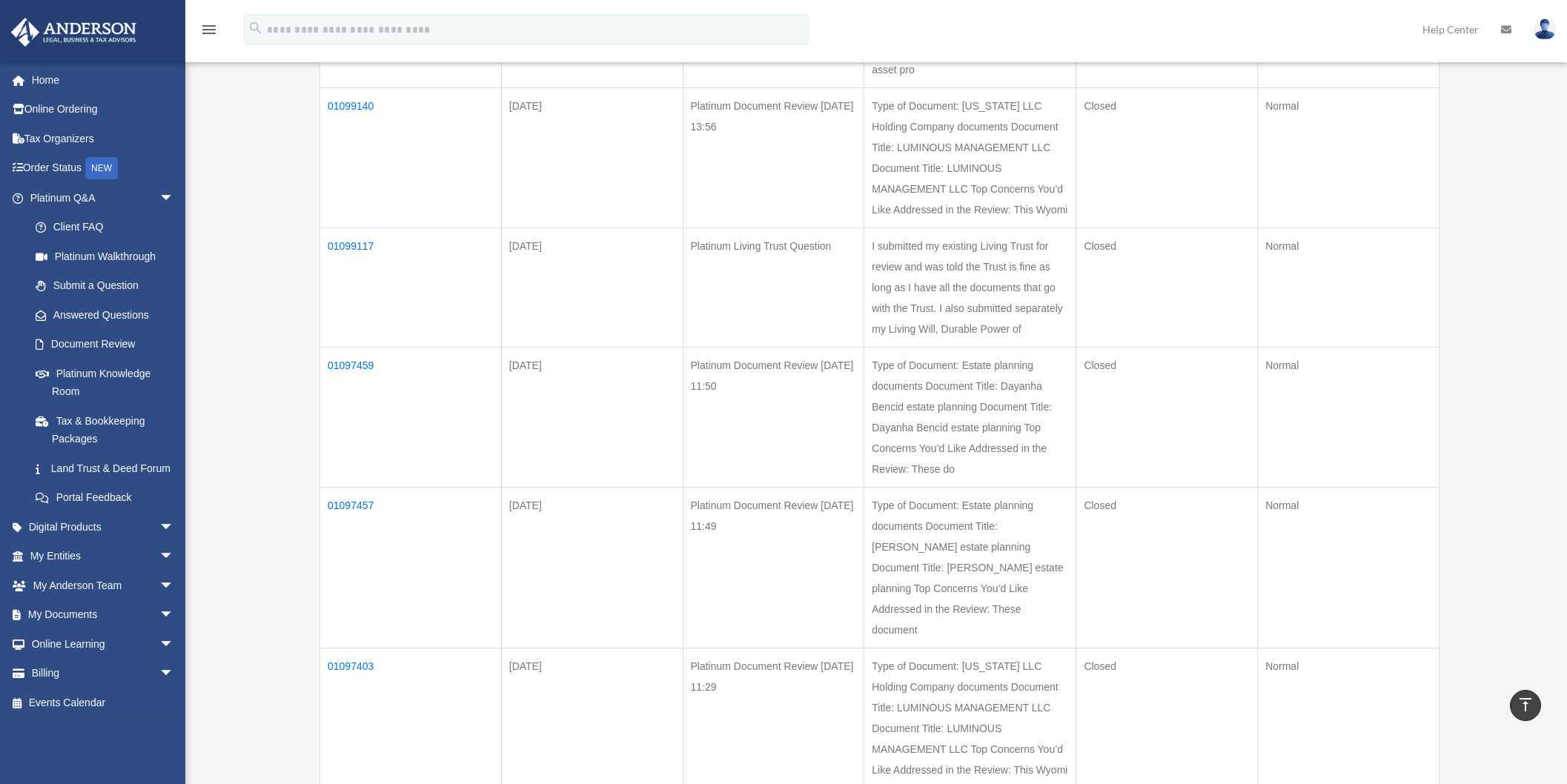
scroll to position [485, 0]
click at [356, 489] on td "01097457" at bounding box center [411, 567] width 182 height 161
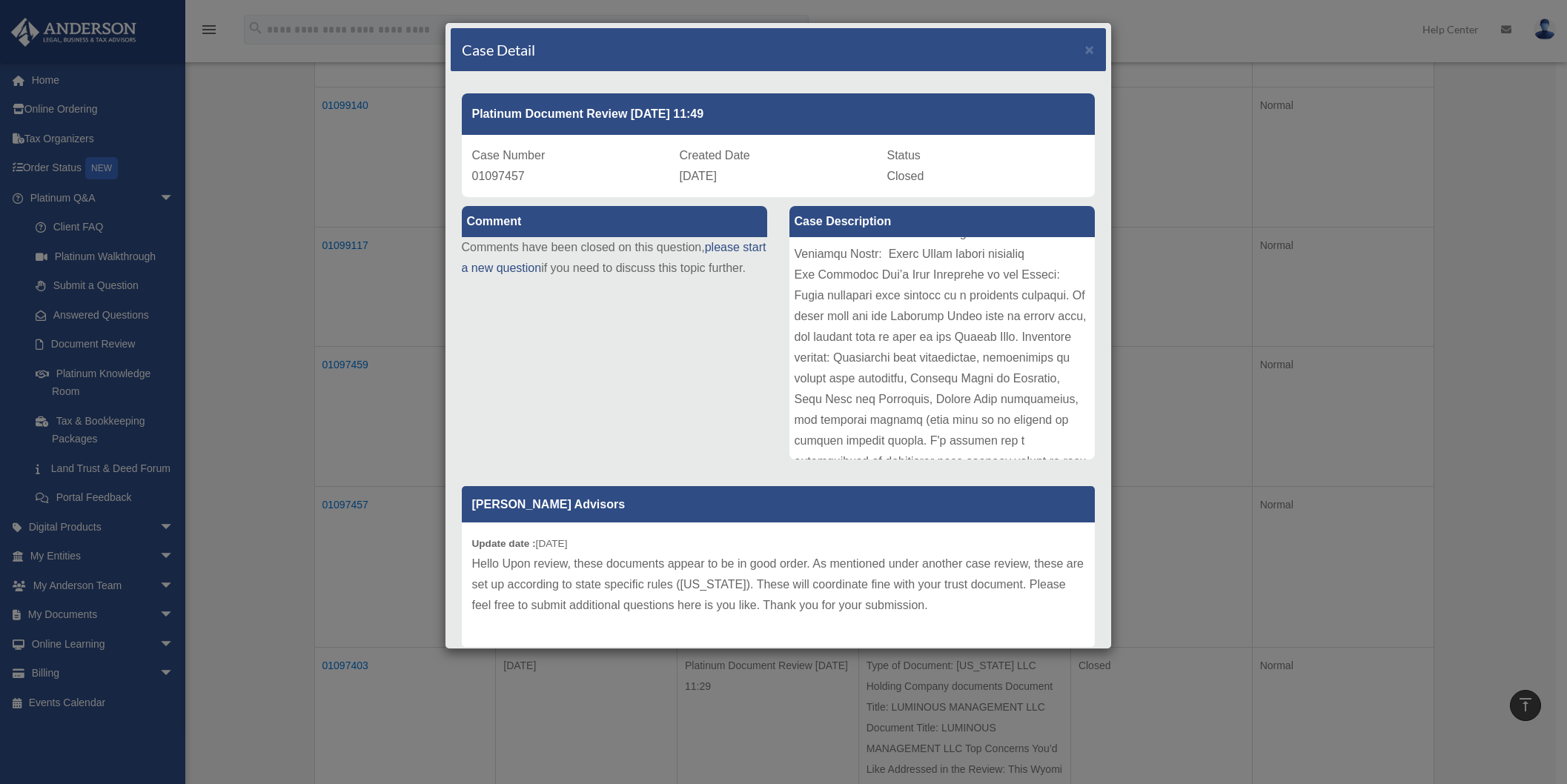
scroll to position [44, 0]
click at [1086, 51] on span "×" at bounding box center [1091, 49] width 10 height 17
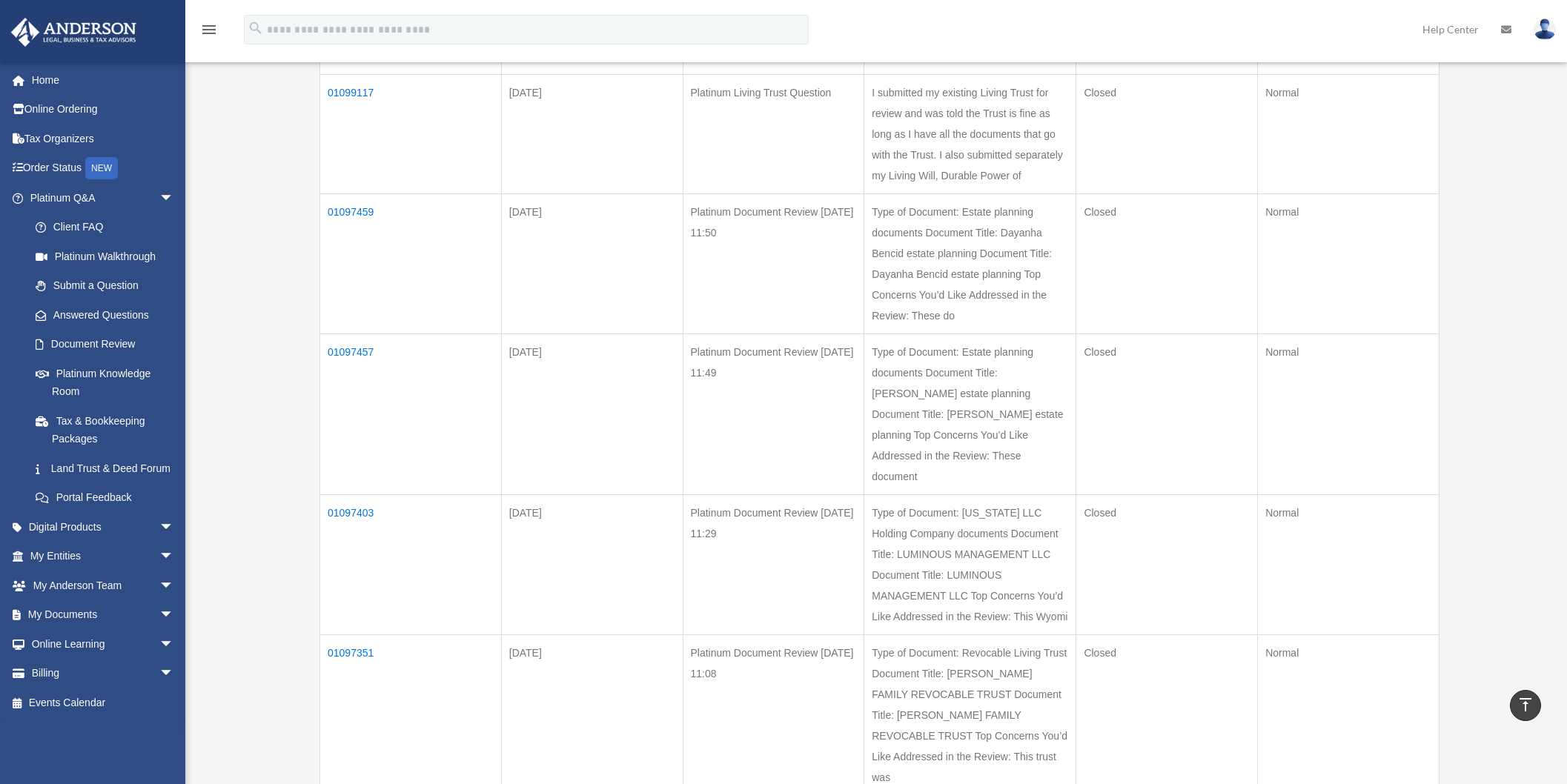
scroll to position [653, 0]
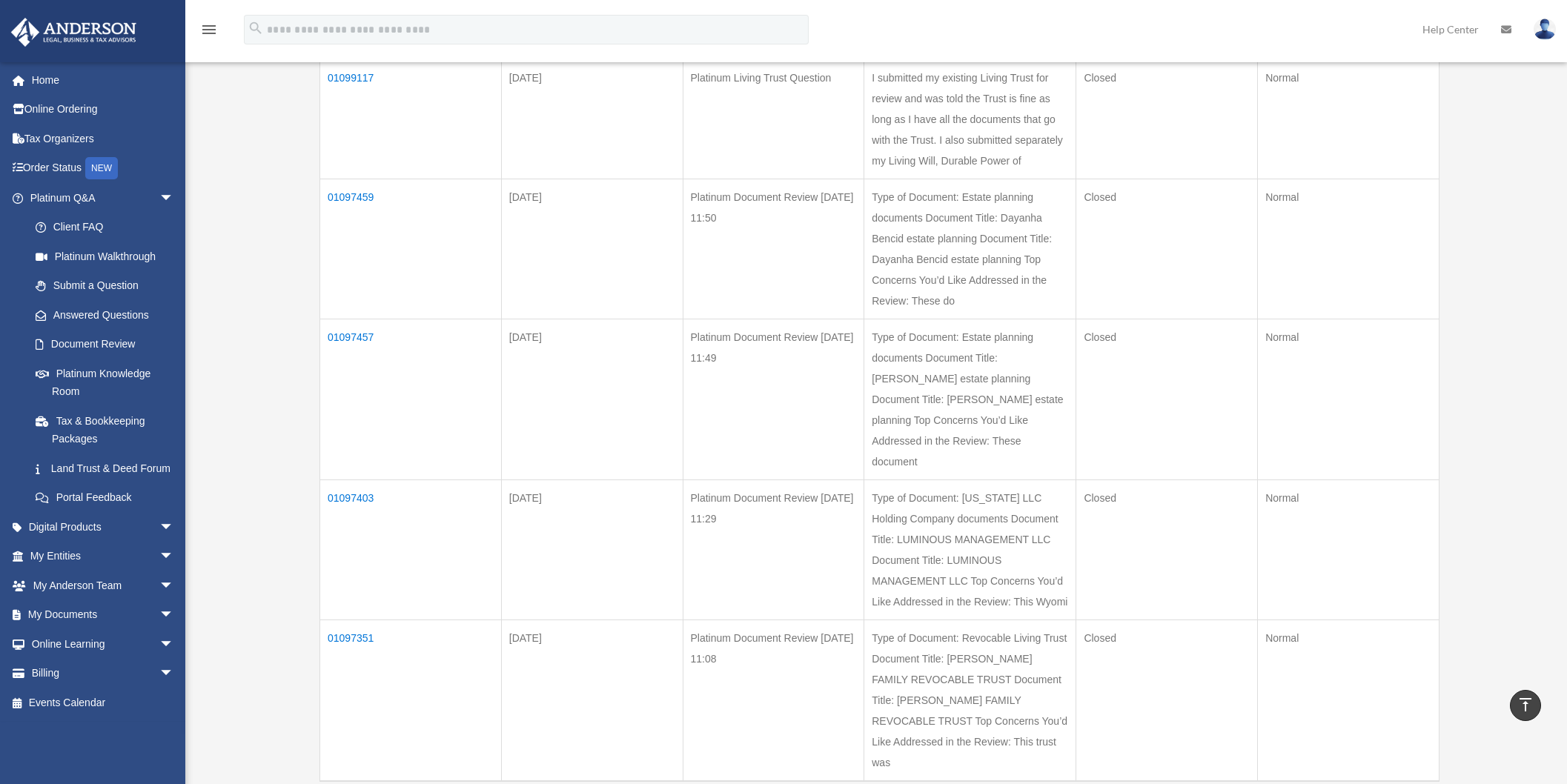
click at [344, 620] on td "01097351" at bounding box center [411, 700] width 182 height 161
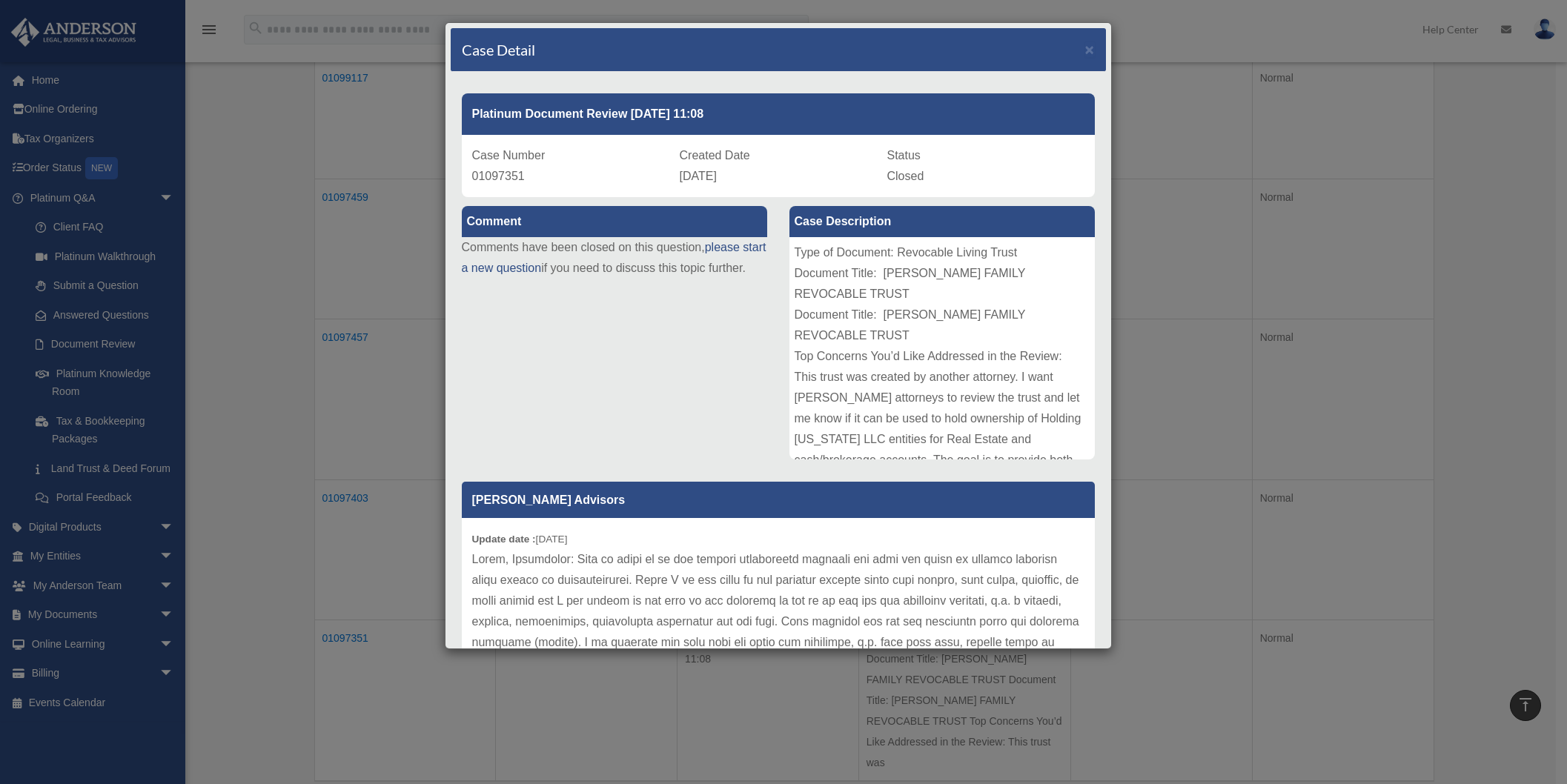
scroll to position [0, 0]
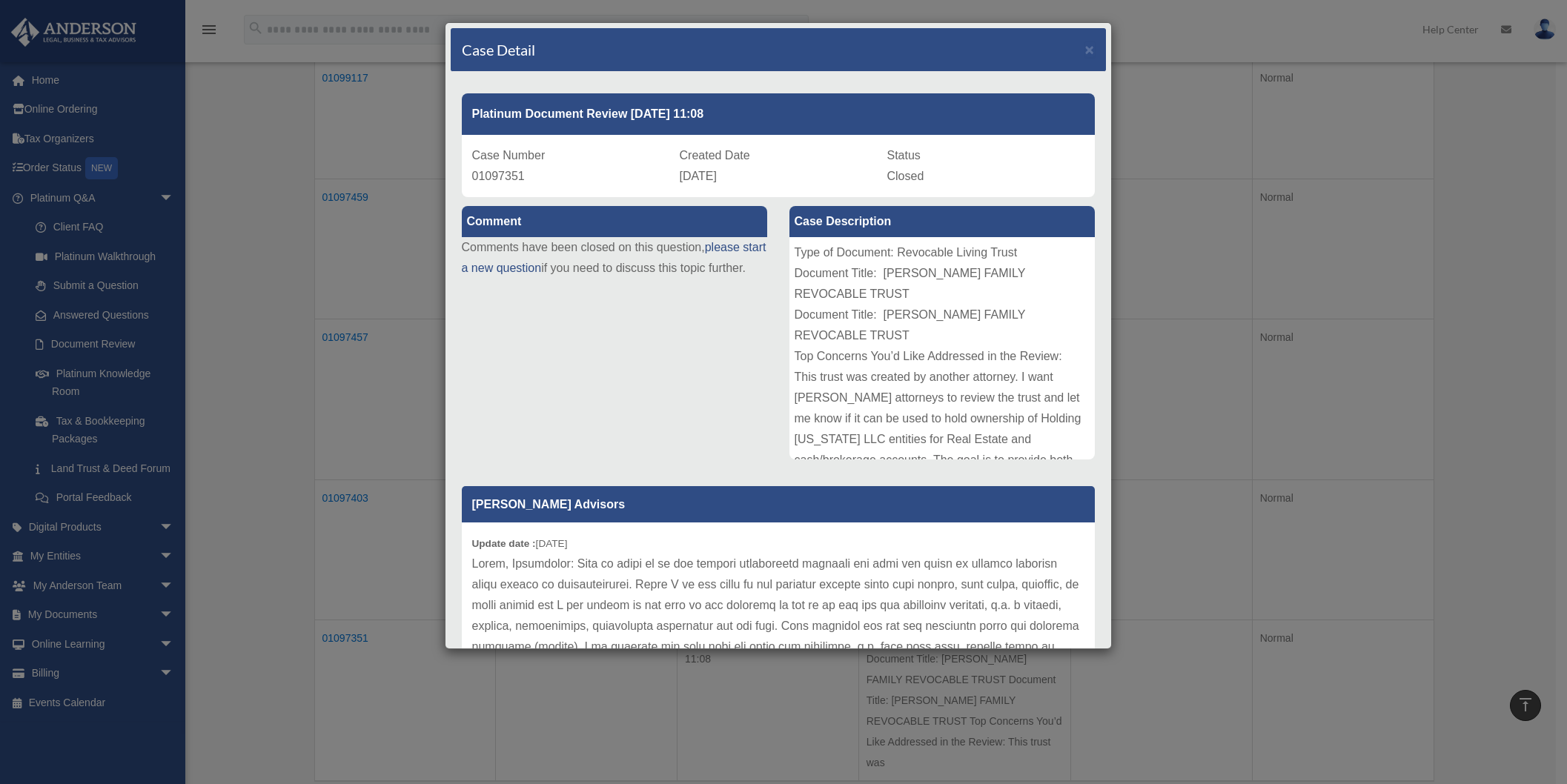
click at [493, 175] on span "01097351" at bounding box center [498, 176] width 53 height 13
copy span "01097351"
click at [877, 279] on div "Type of Document: Revocable Living Trust Document Title: RIVAS FAMILY REVOCABLE…" at bounding box center [942, 348] width 306 height 223
click at [1086, 49] on span "×" at bounding box center [1091, 49] width 10 height 17
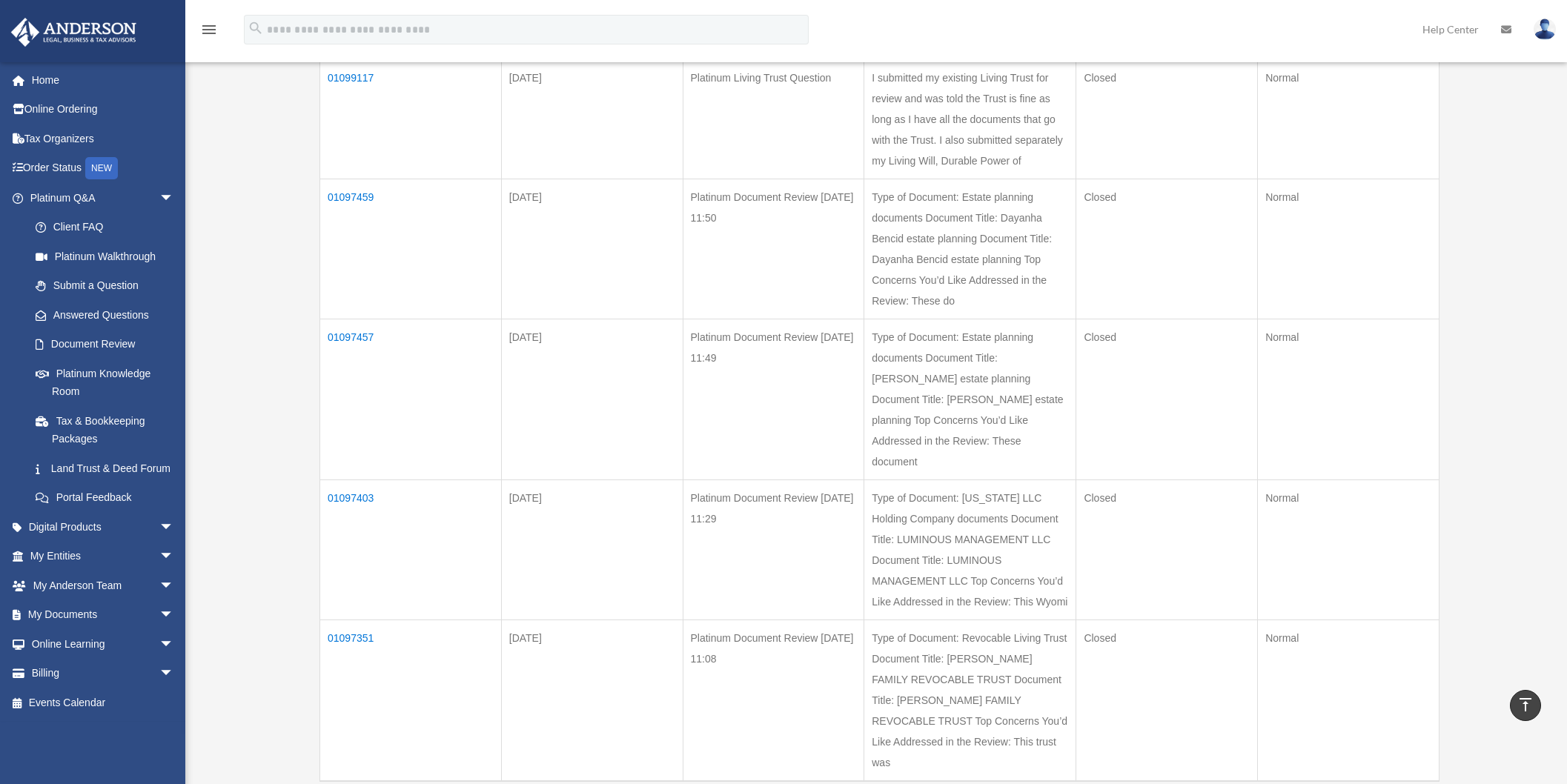
click at [350, 320] on td "01097457" at bounding box center [411, 400] width 182 height 161
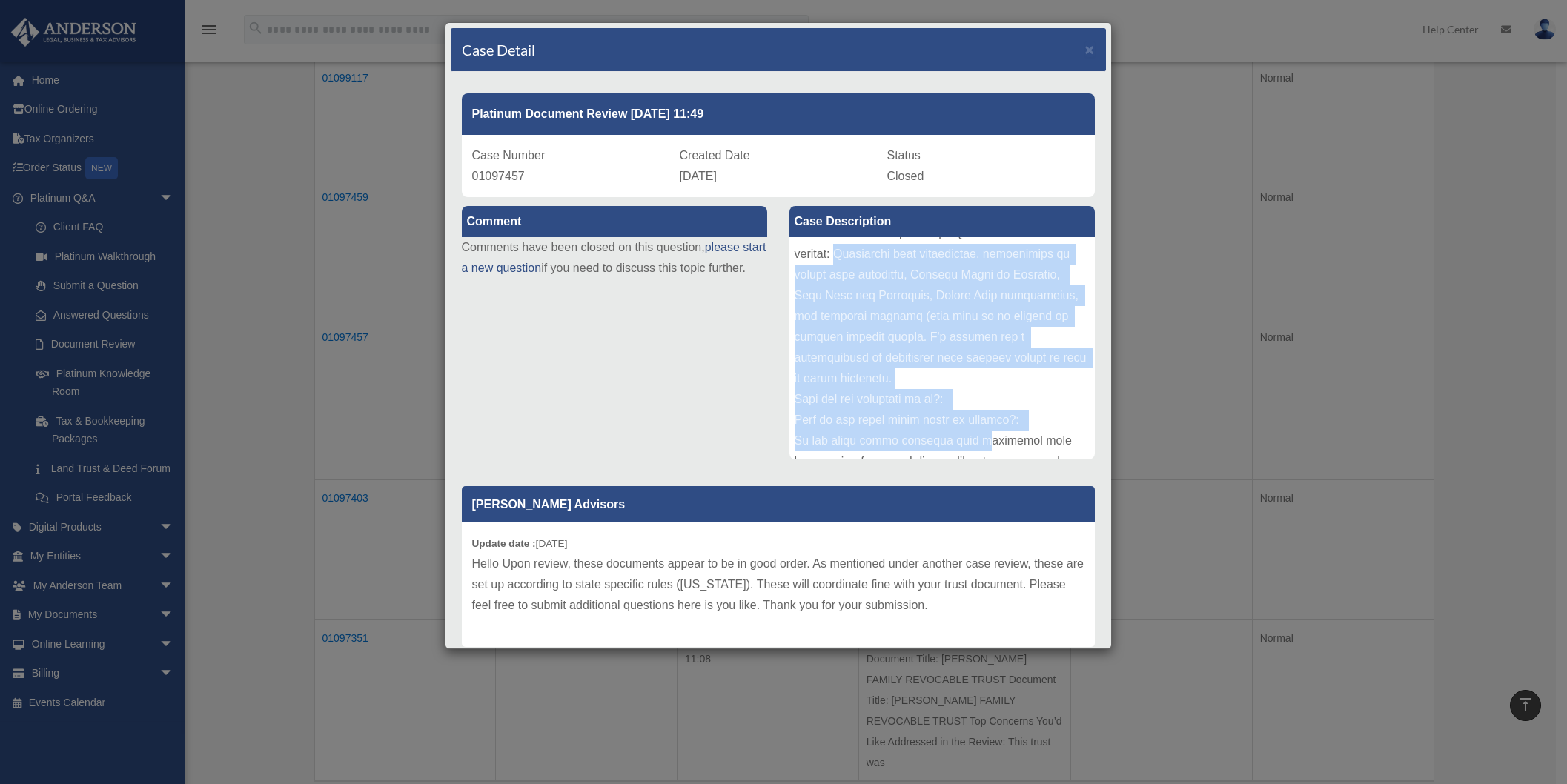
scroll to position [148, 0]
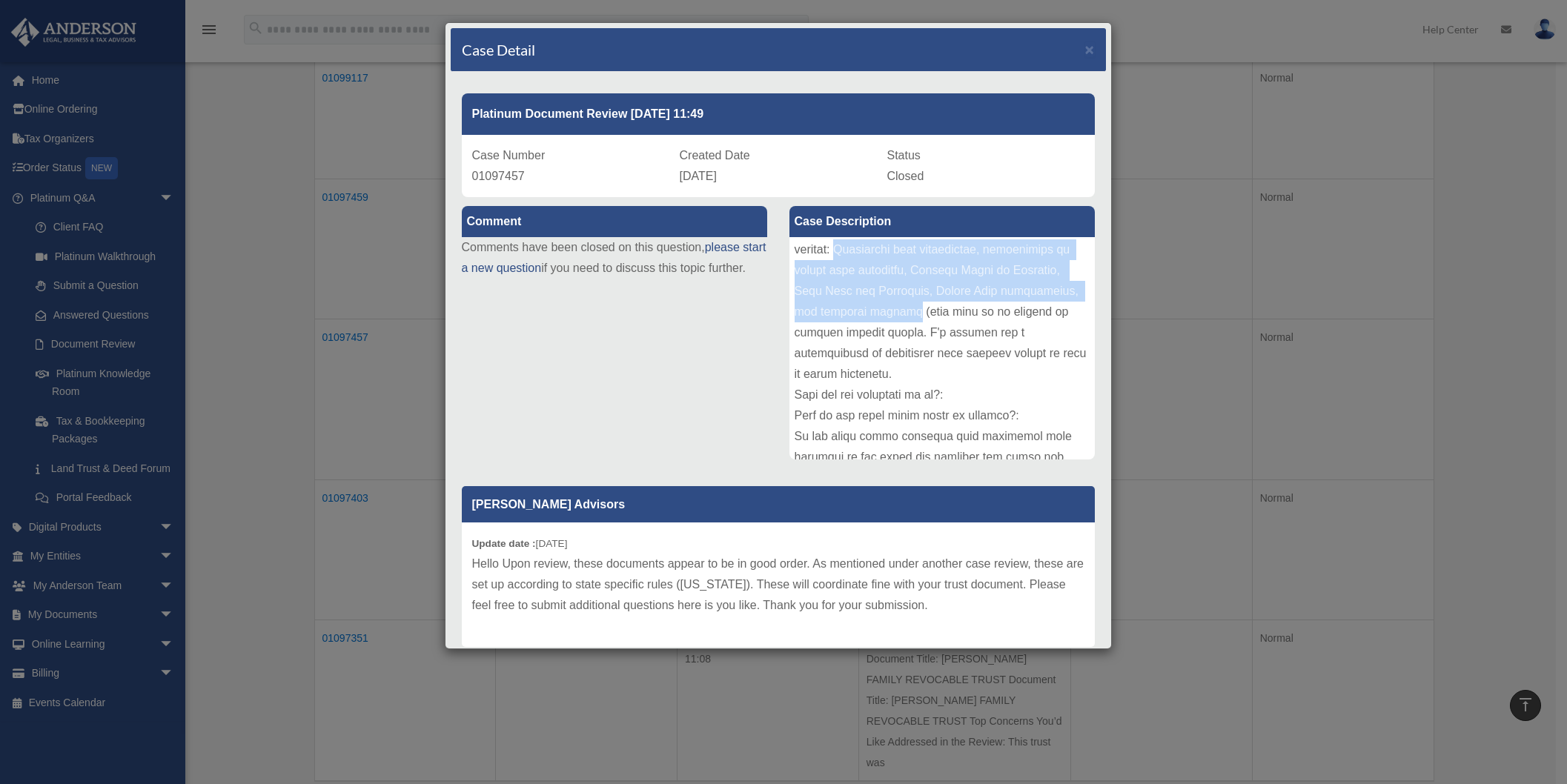
drag, startPoint x: 967, startPoint y: 399, endPoint x: 1016, endPoint y: 314, distance: 98.1
click at [1016, 314] on div at bounding box center [942, 348] width 306 height 223
copy div "Anatomical gift declaration, designation of health care surrogate, Durable Powe…"
click at [1086, 54] on span "×" at bounding box center [1091, 49] width 10 height 17
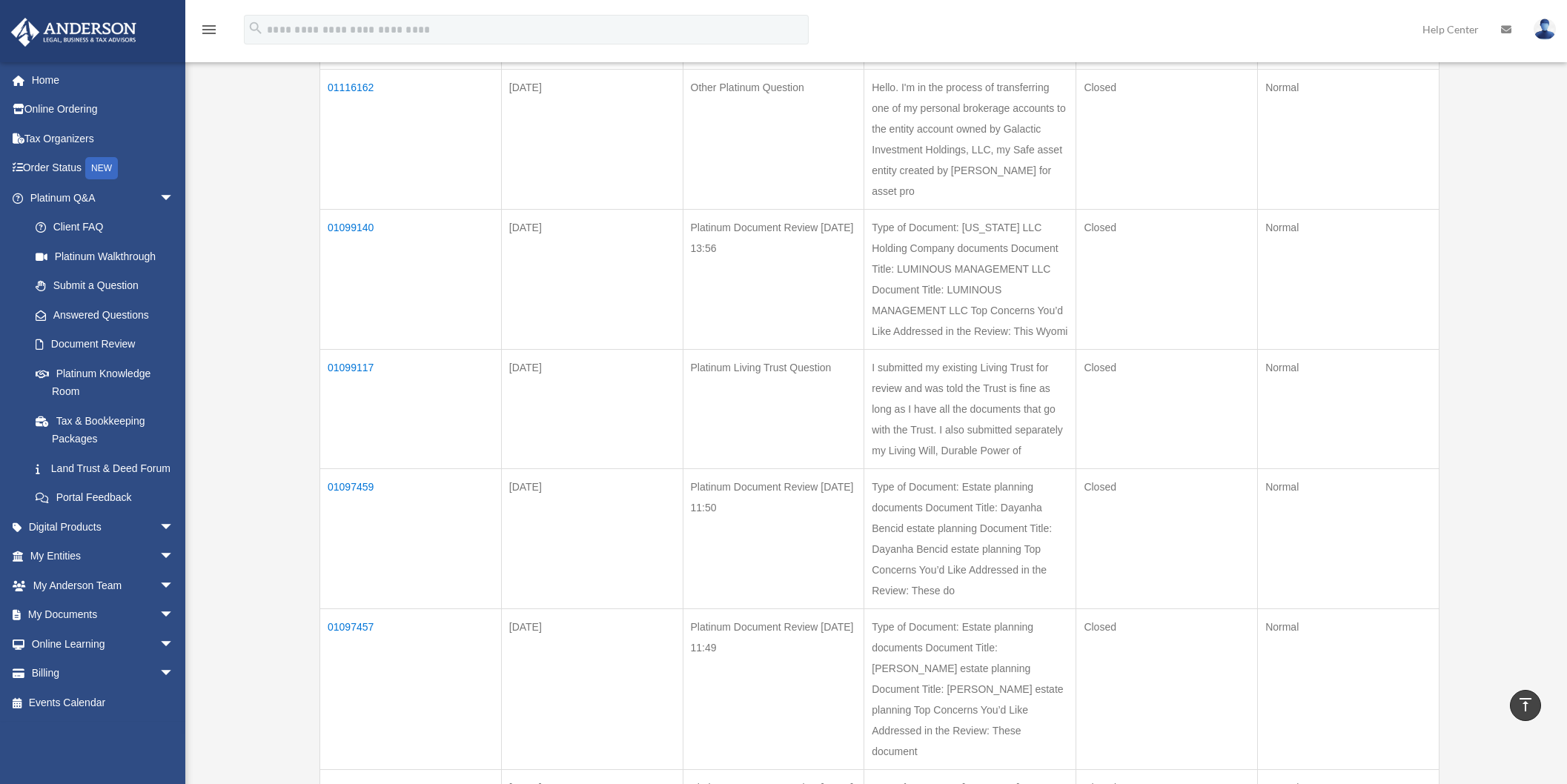
scroll to position [359, 0]
click at [350, 354] on td "01099117" at bounding box center [411, 413] width 182 height 120
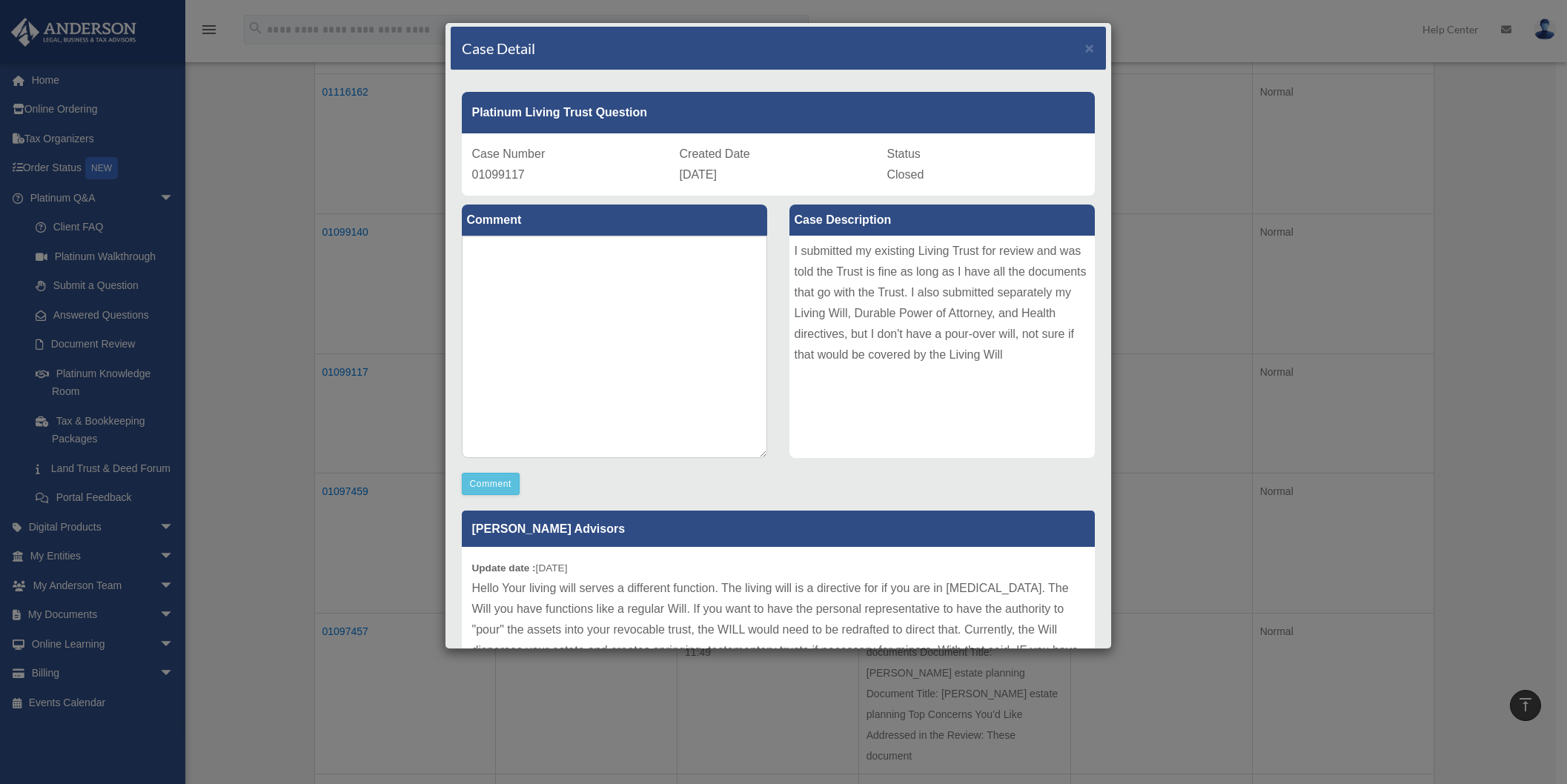
scroll to position [0, 0]
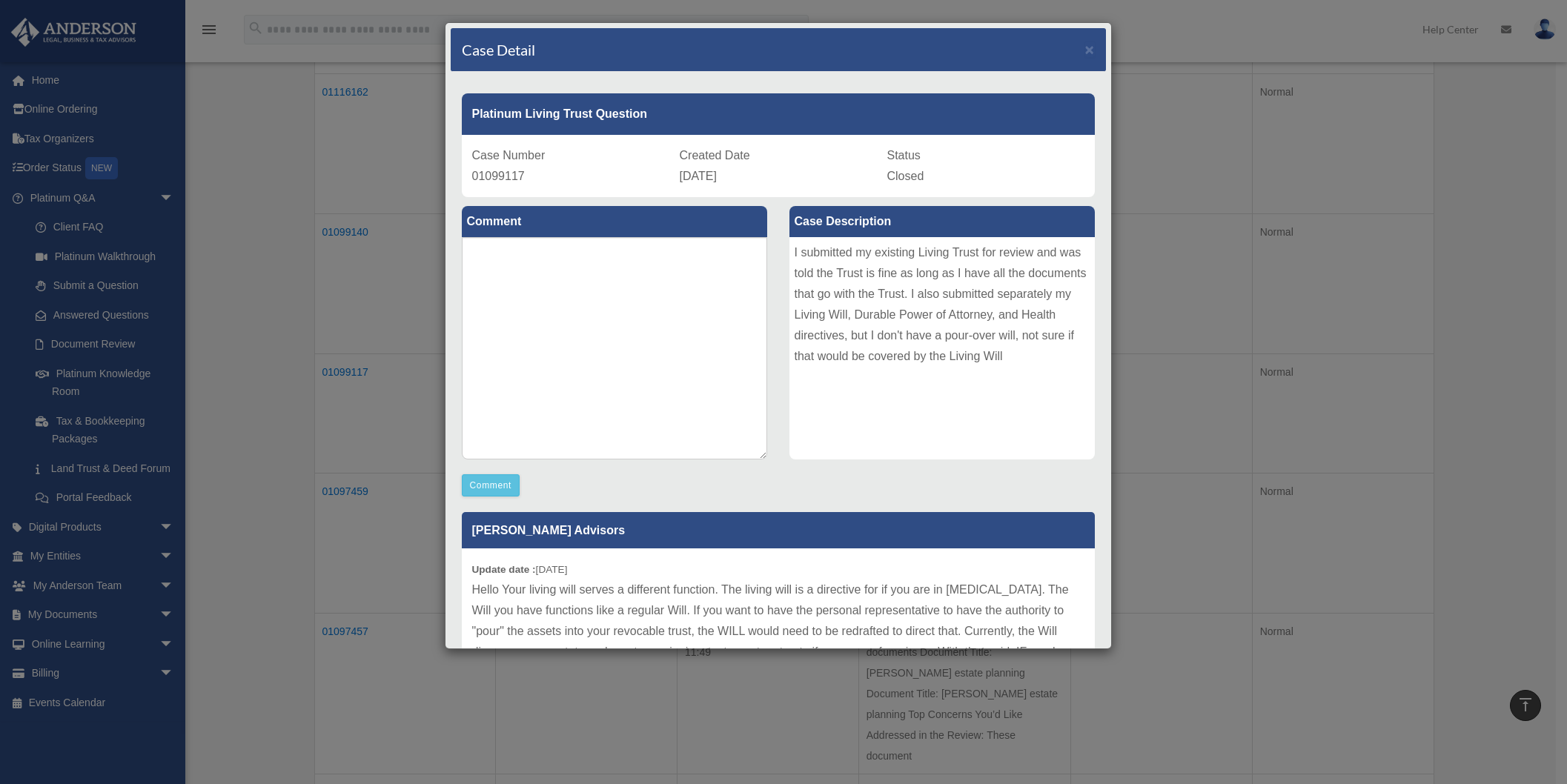
click at [493, 174] on span "01099117" at bounding box center [498, 176] width 53 height 13
copy span "01099117"
click at [1086, 54] on span "×" at bounding box center [1091, 49] width 10 height 17
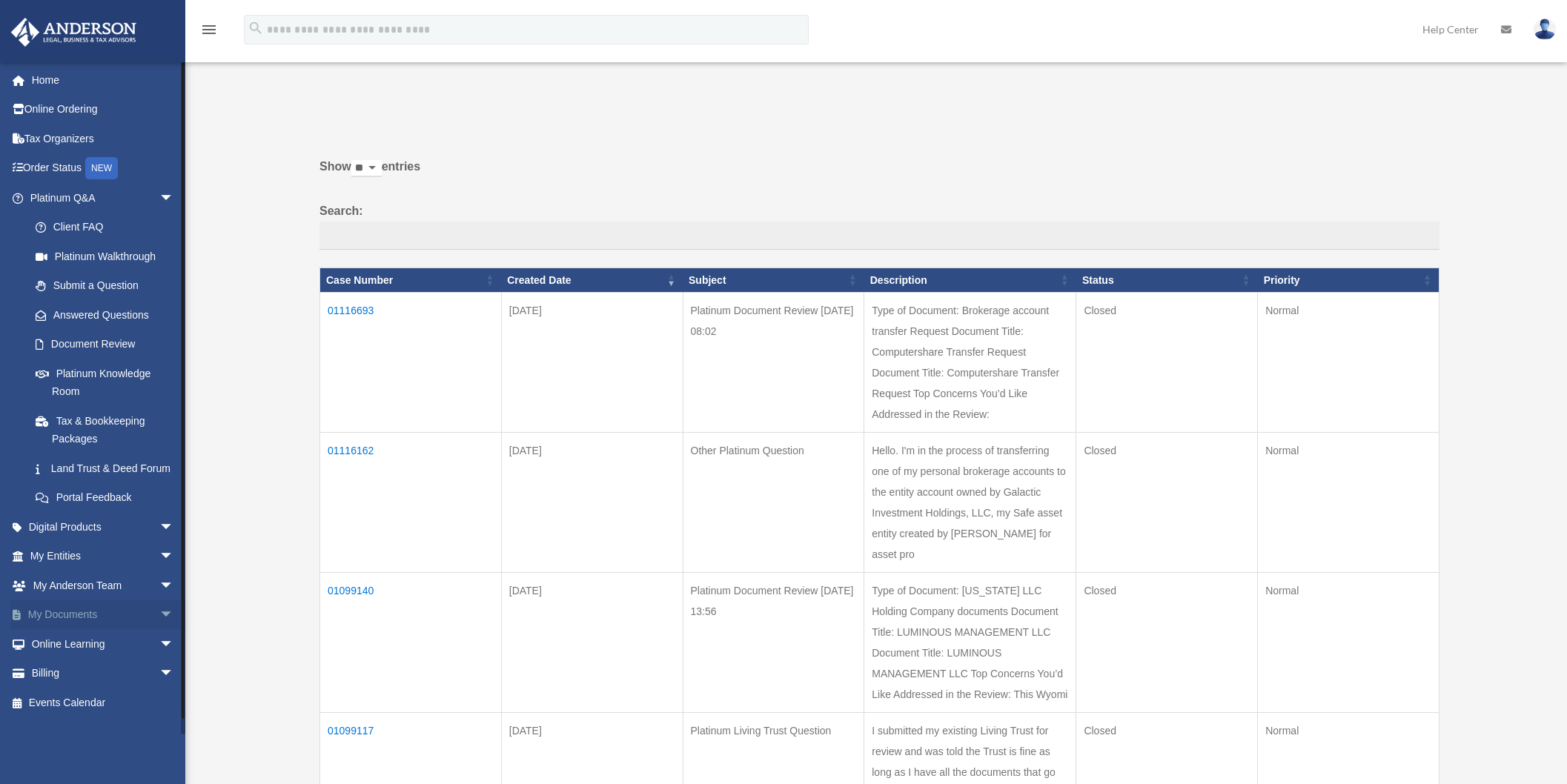
click at [159, 626] on span "arrow_drop_down" at bounding box center [173, 615] width 29 height 30
click at [29, 84] on span at bounding box center [26, 80] width 11 height 10
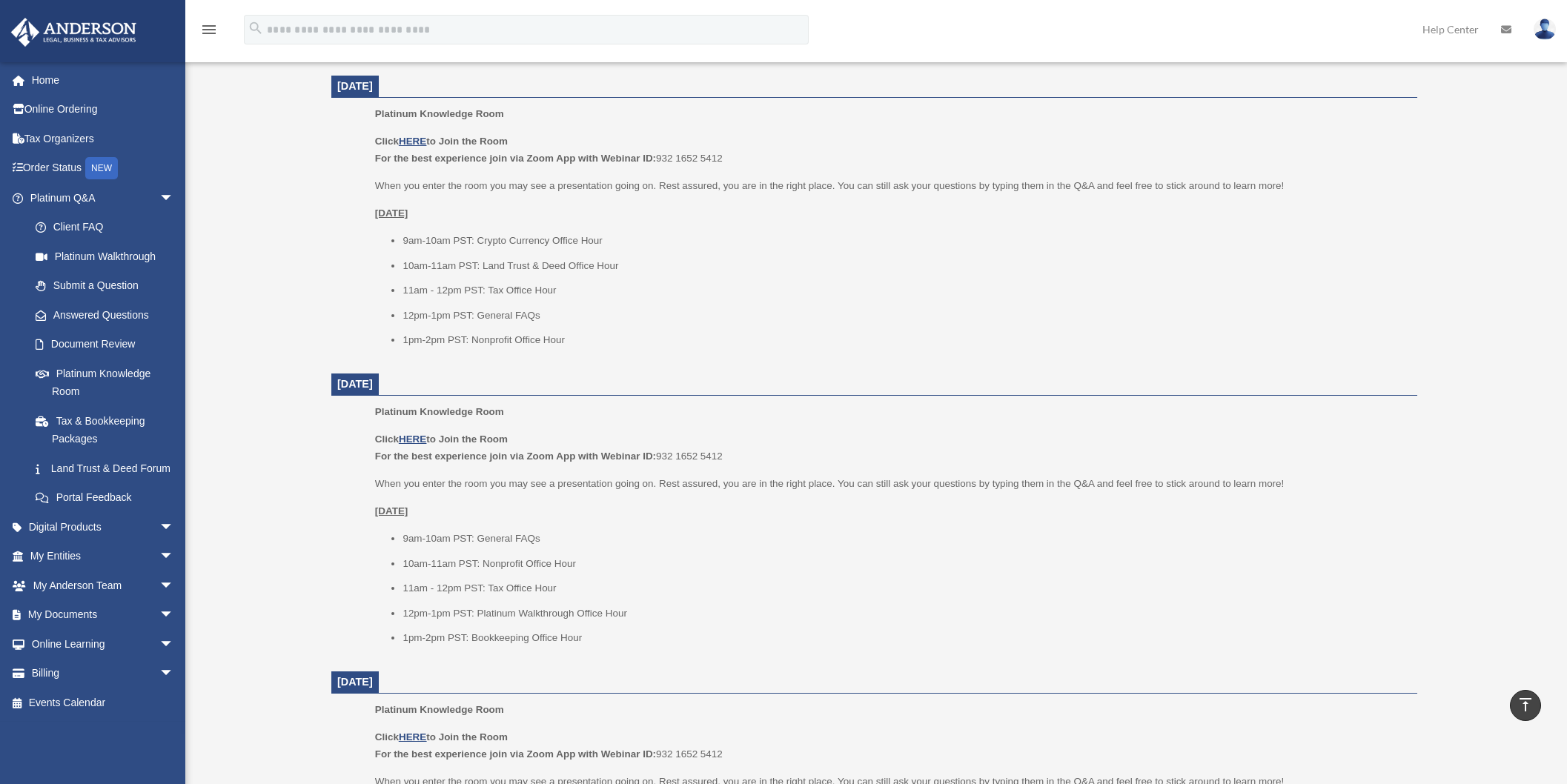
scroll to position [917, 0]
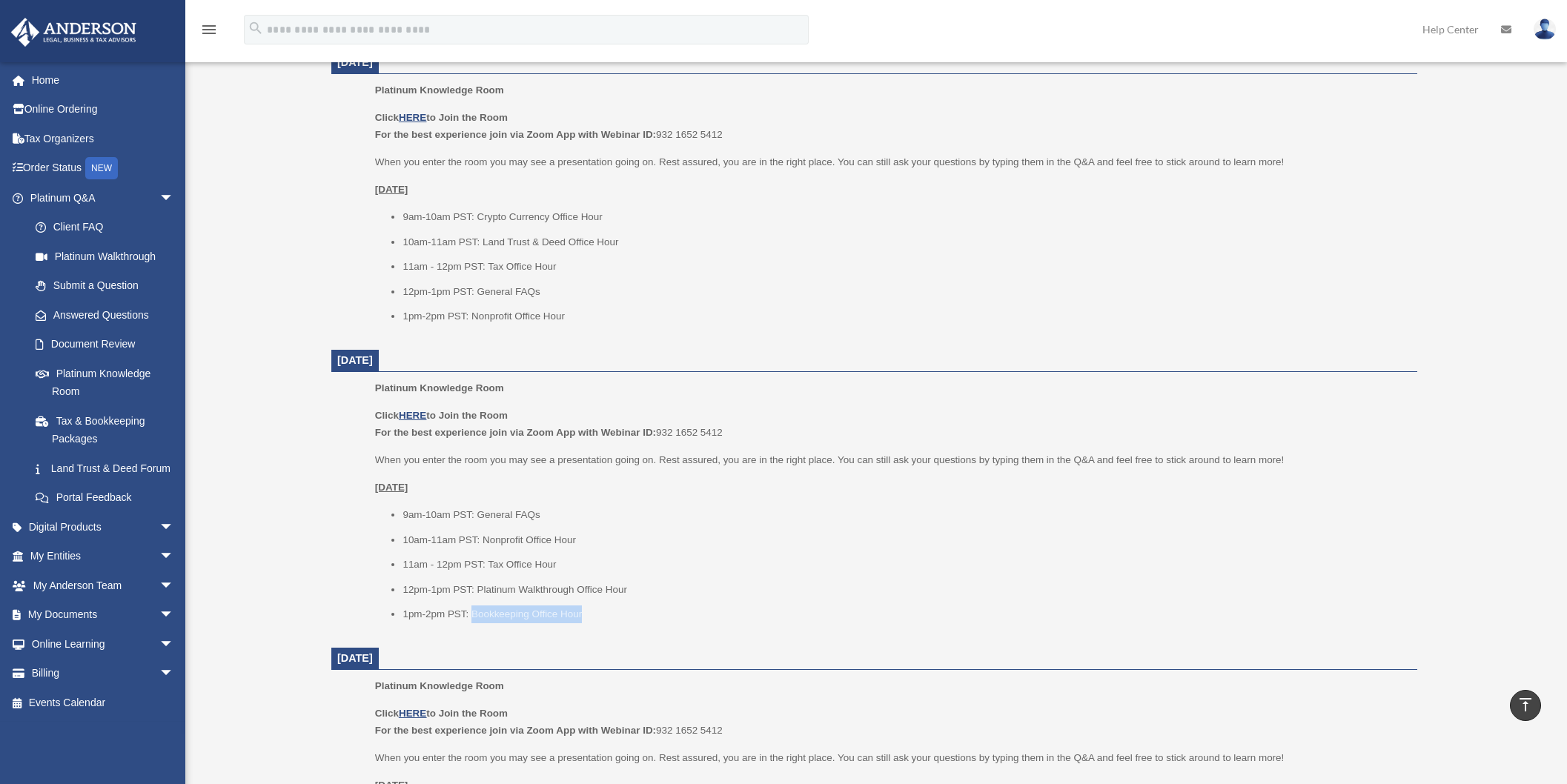
drag, startPoint x: 475, startPoint y: 615, endPoint x: 618, endPoint y: 624, distance: 143.3
click at [618, 624] on div "Platinum Knowledge Room Click HERE to Join the Room For the best experience joi…" at bounding box center [891, 505] width 1032 height 254
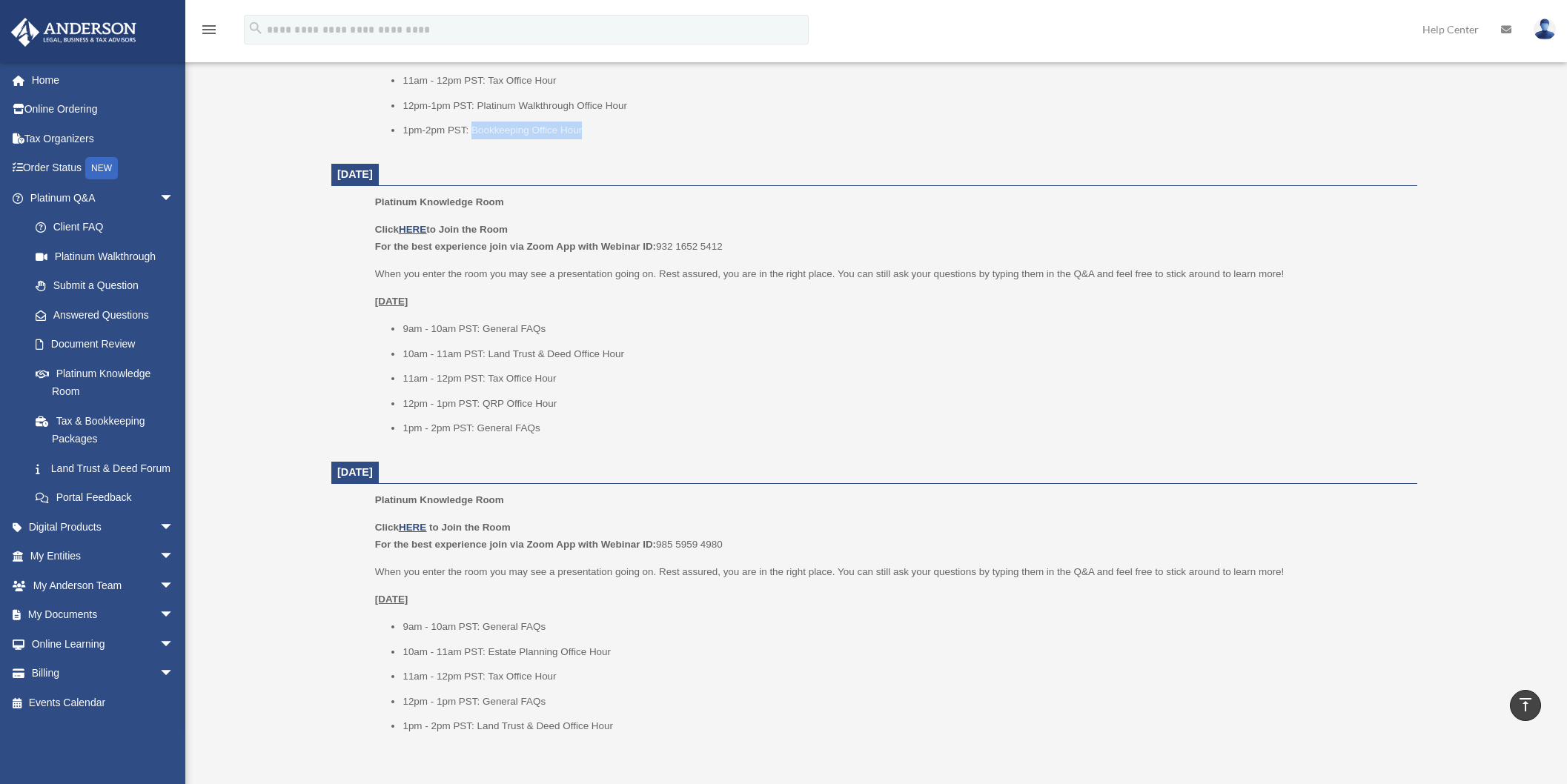
scroll to position [1412, 0]
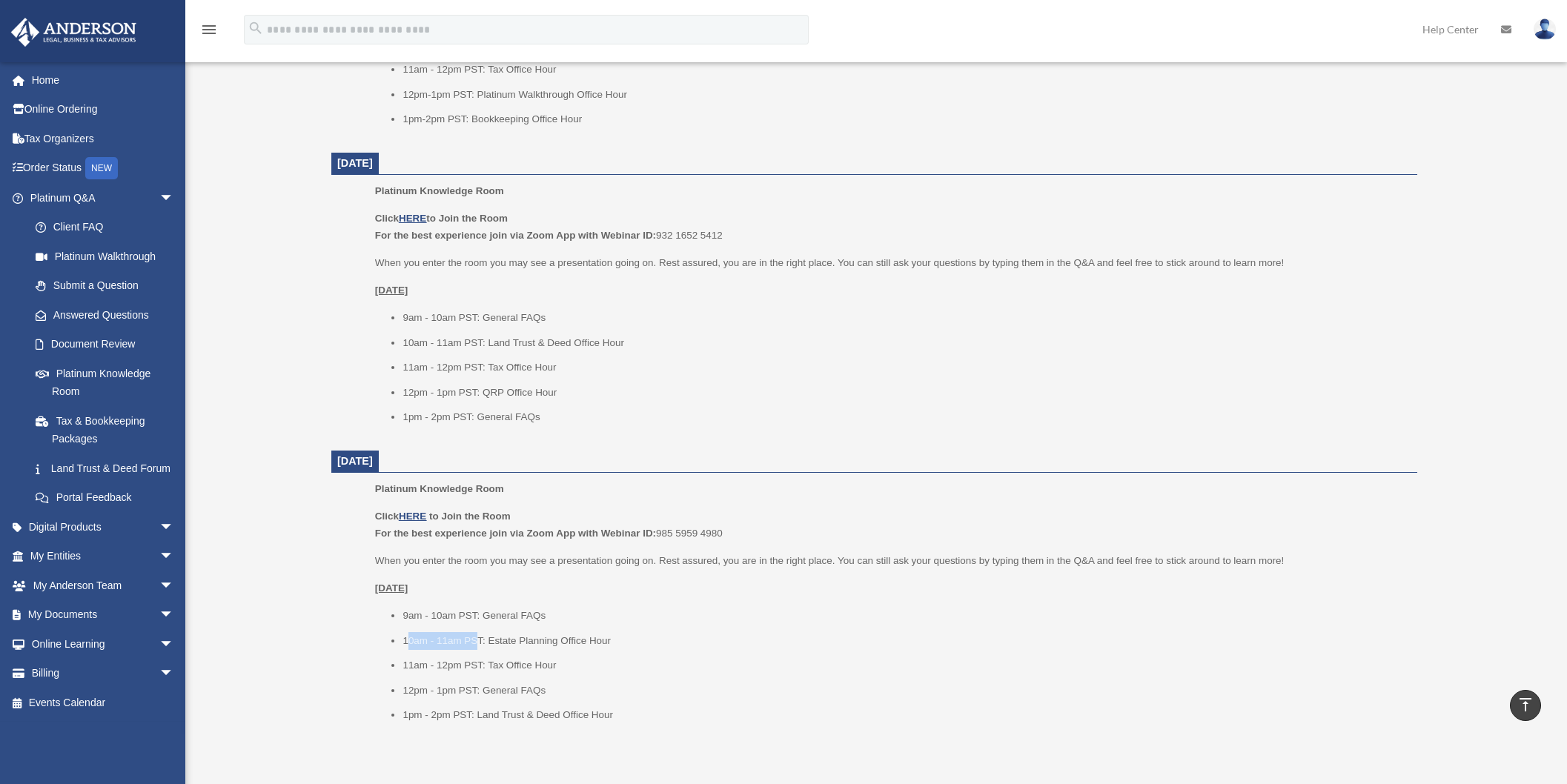
drag, startPoint x: 408, startPoint y: 643, endPoint x: 475, endPoint y: 643, distance: 67.0
click at [475, 643] on li "10am - 11am PST: Estate Planning Office Hour" at bounding box center [905, 640] width 1004 height 18
click at [474, 643] on li "10am - 11am PST: Estate Planning Office Hour" at bounding box center [905, 640] width 1004 height 18
drag, startPoint x: 403, startPoint y: 642, endPoint x: 619, endPoint y: 643, distance: 216.0
click at [619, 643] on li "10am - 11am PST: Estate Planning Office Hour" at bounding box center [905, 640] width 1004 height 18
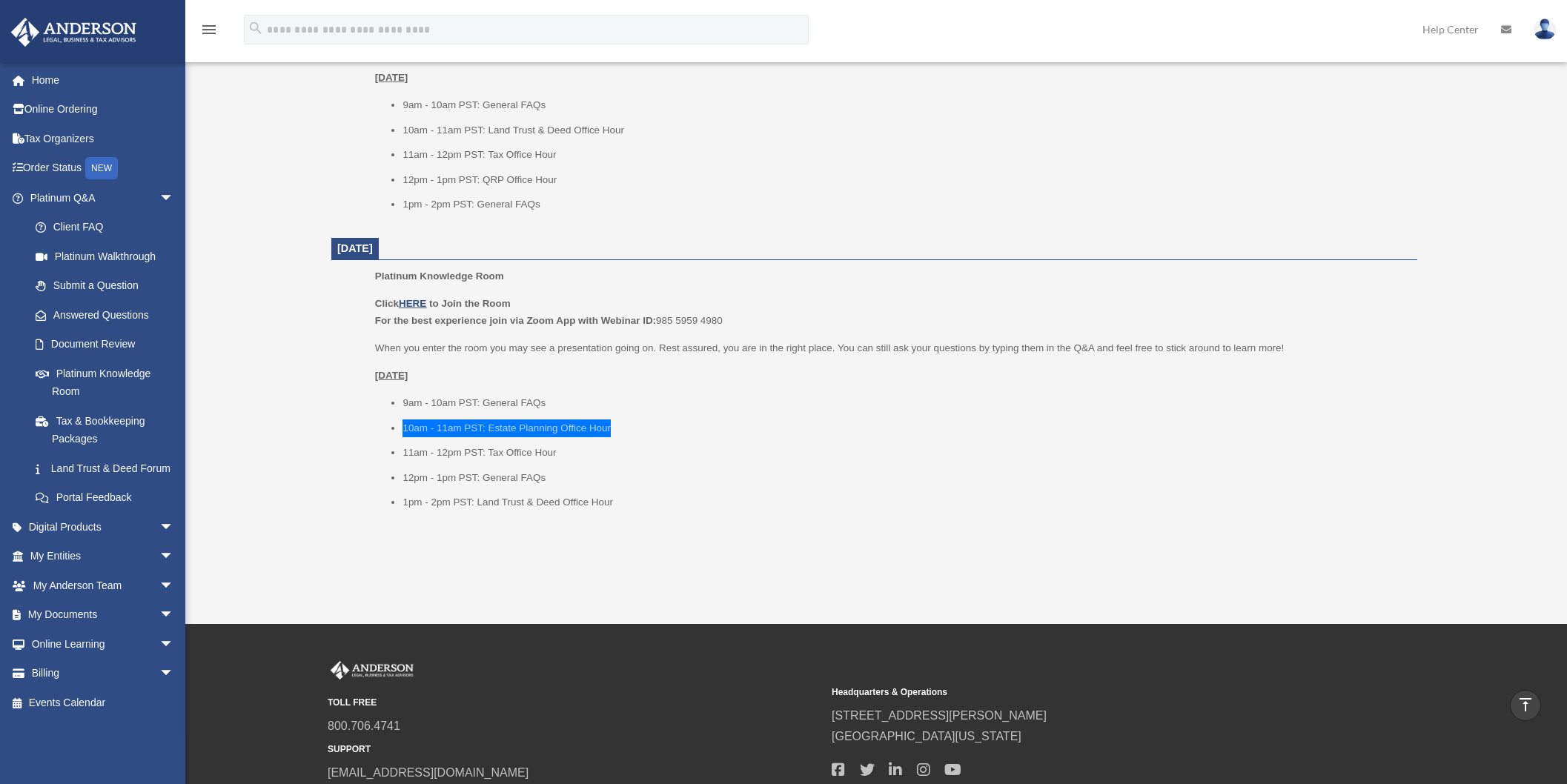
scroll to position [1674, 0]
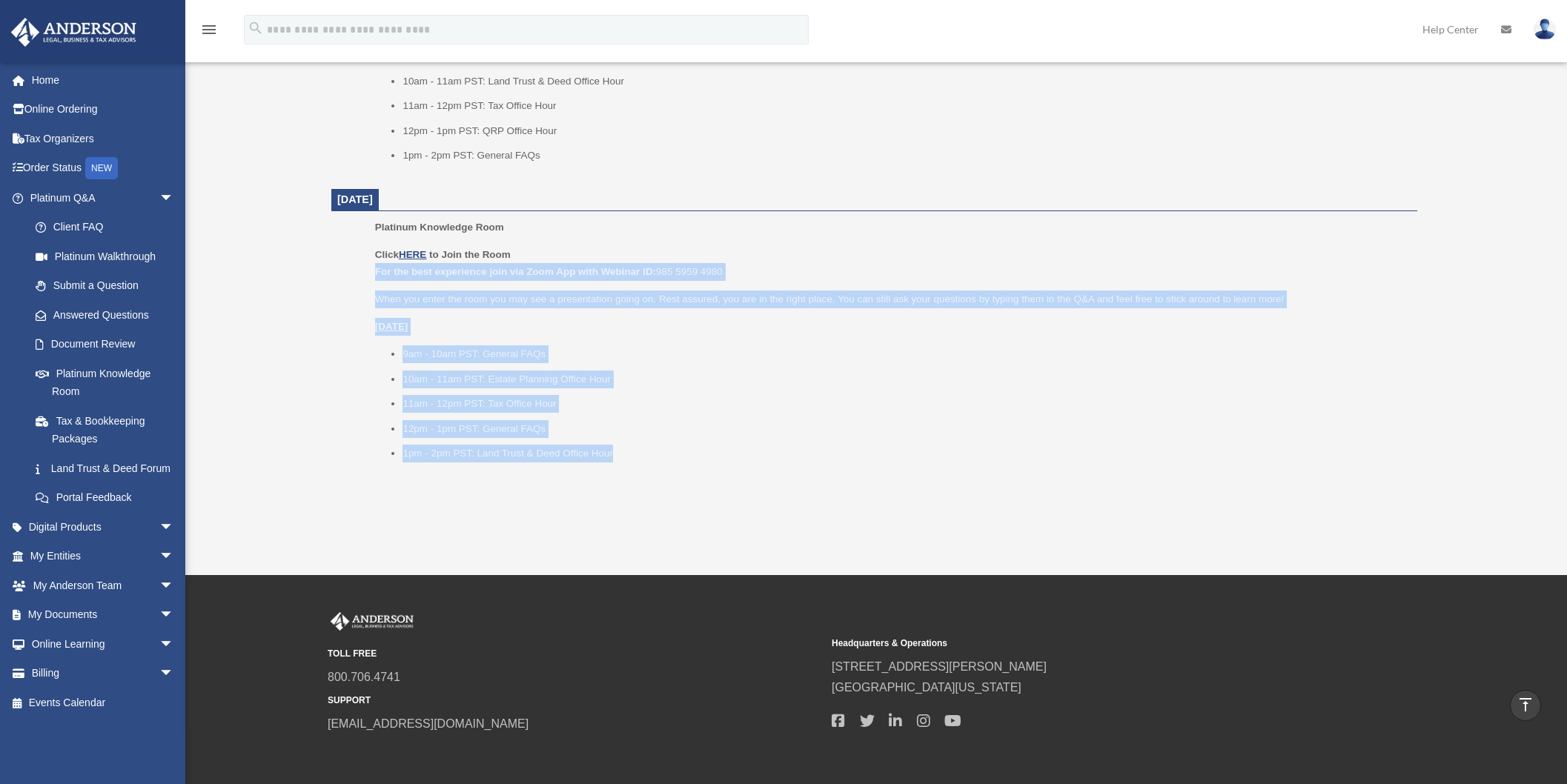
drag, startPoint x: 376, startPoint y: 271, endPoint x: 717, endPoint y: 470, distance: 394.8
click at [717, 470] on div "Platinum Knowledge Room Click HERE to Join the Room For the best experience joi…" at bounding box center [891, 345] width 1032 height 254
copy div "For the best experience join via Zoom App with Webinar ID: 985 5959 4980 When y…"
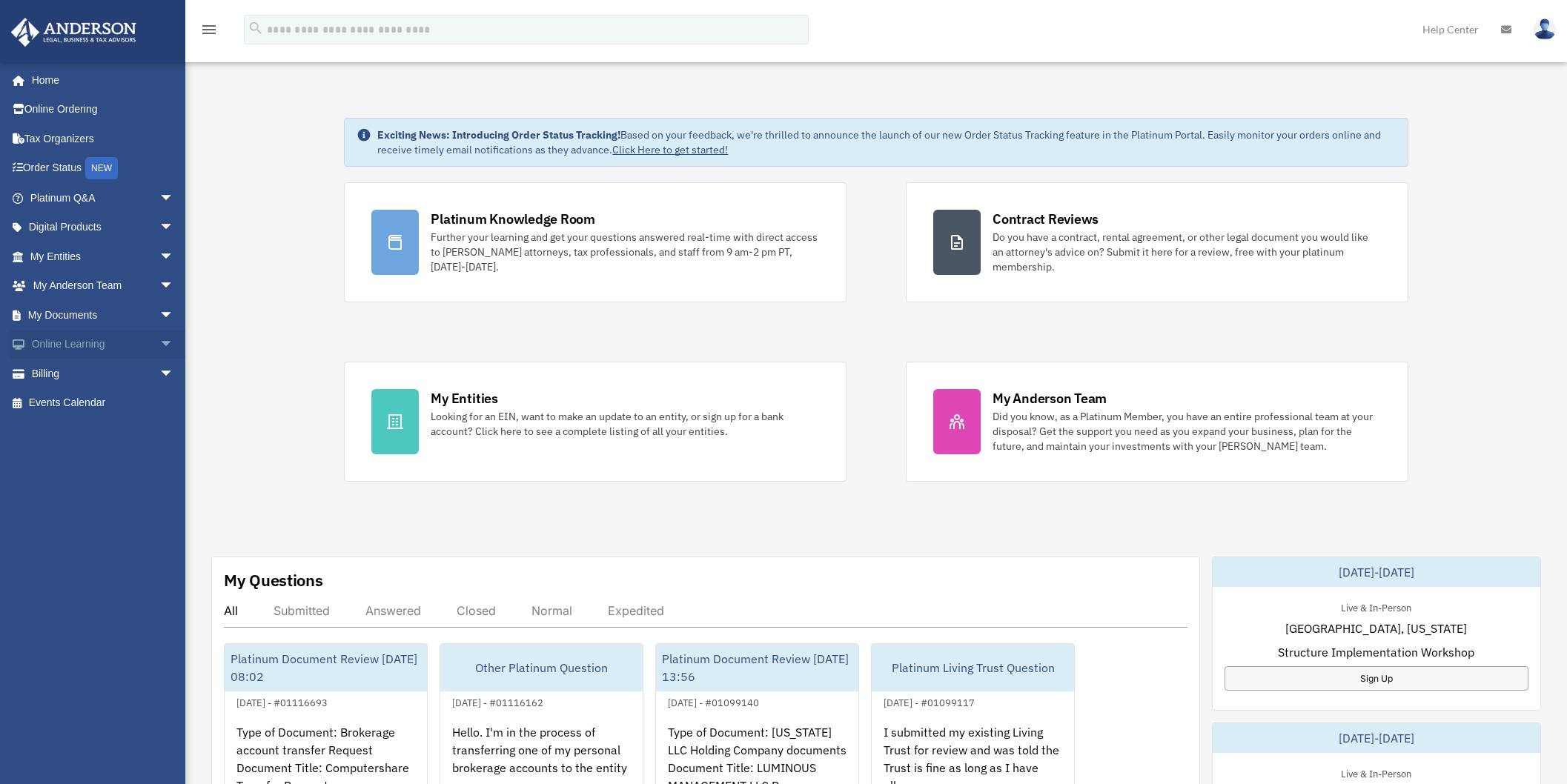
click at [70, 346] on link "Online Learning arrow_drop_down" at bounding box center [103, 344] width 186 height 29
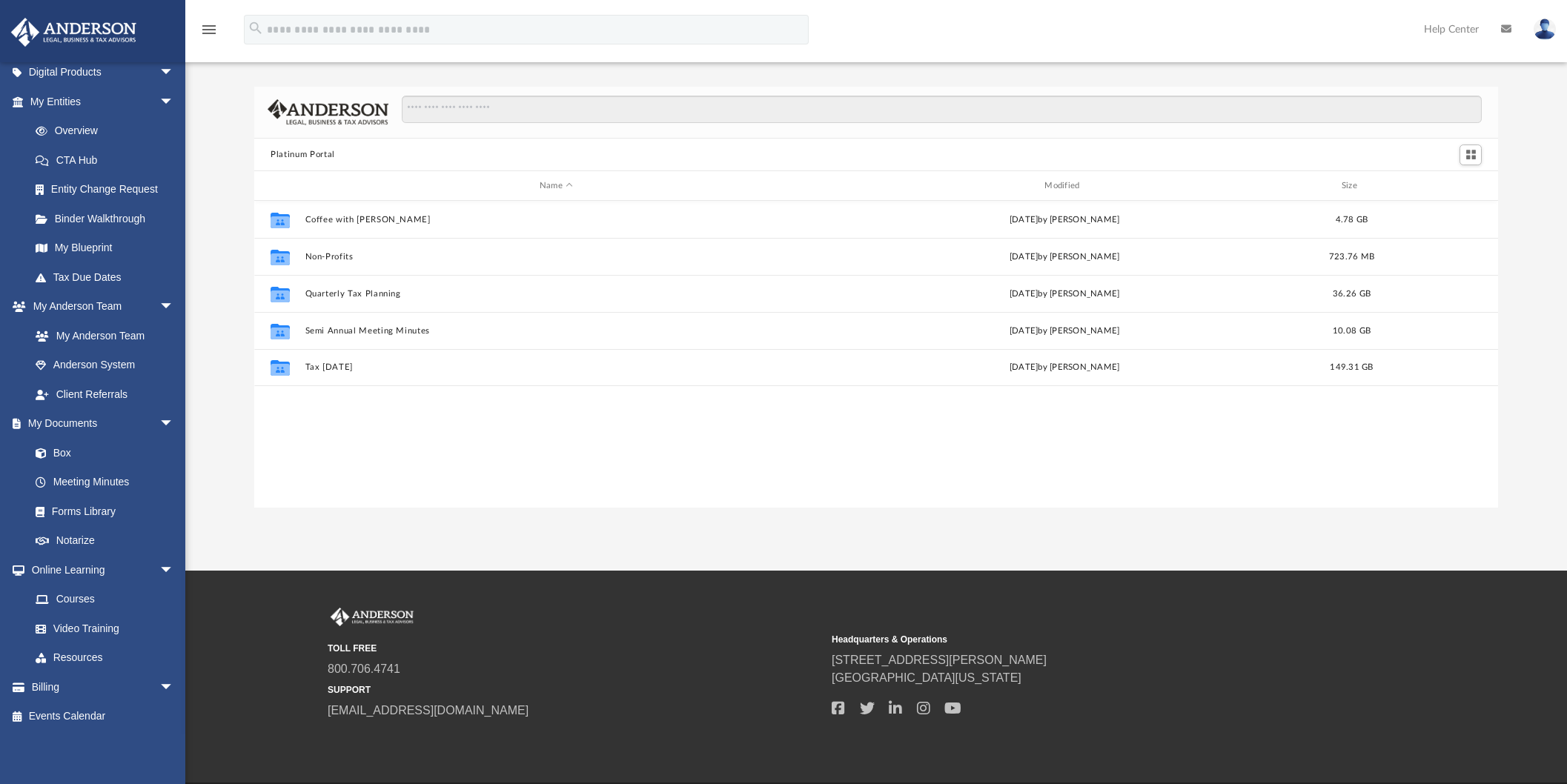
scroll to position [59, 0]
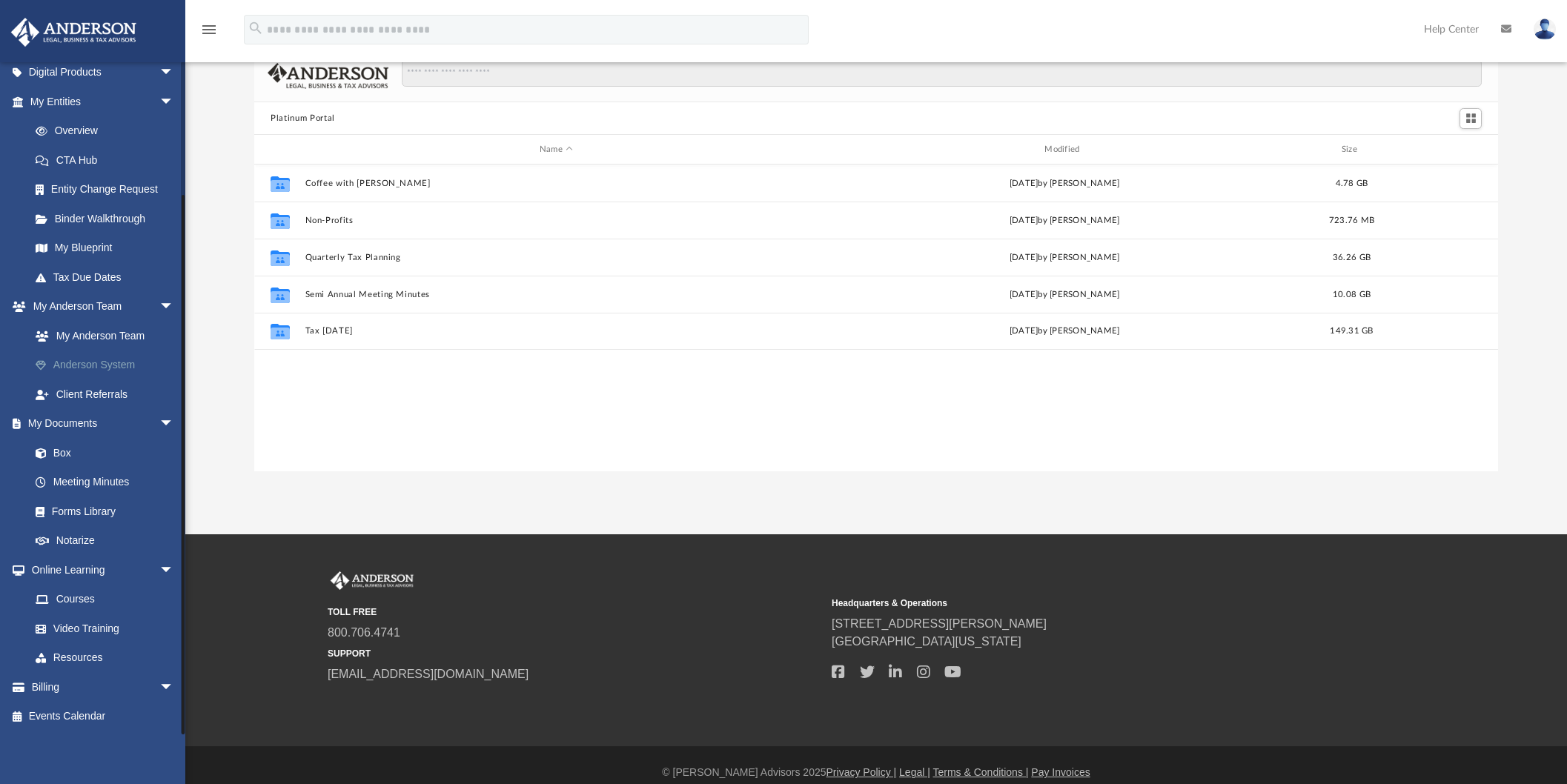
click at [78, 361] on link "Anderson System" at bounding box center [109, 365] width 176 height 29
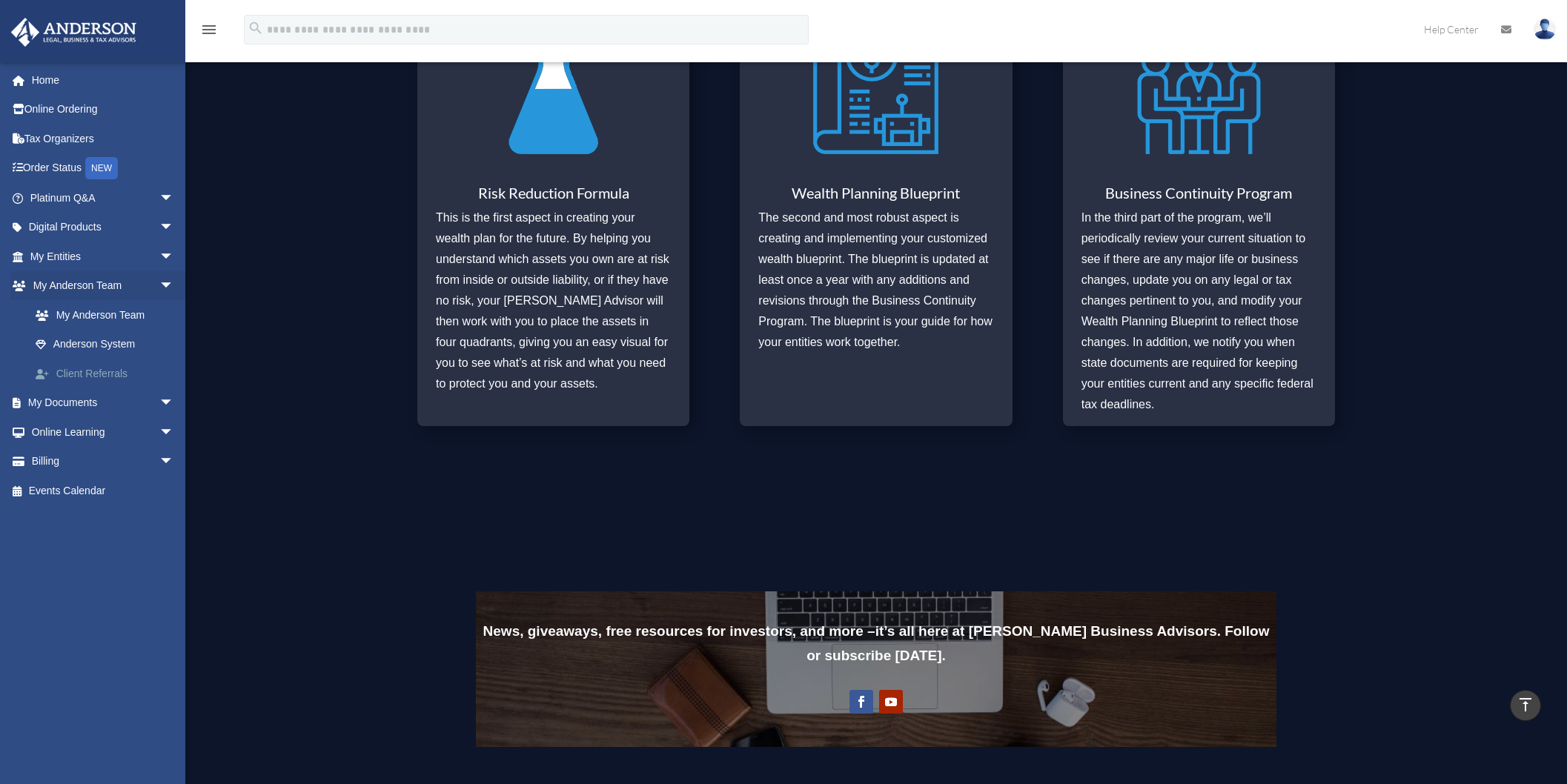
scroll to position [627, 0]
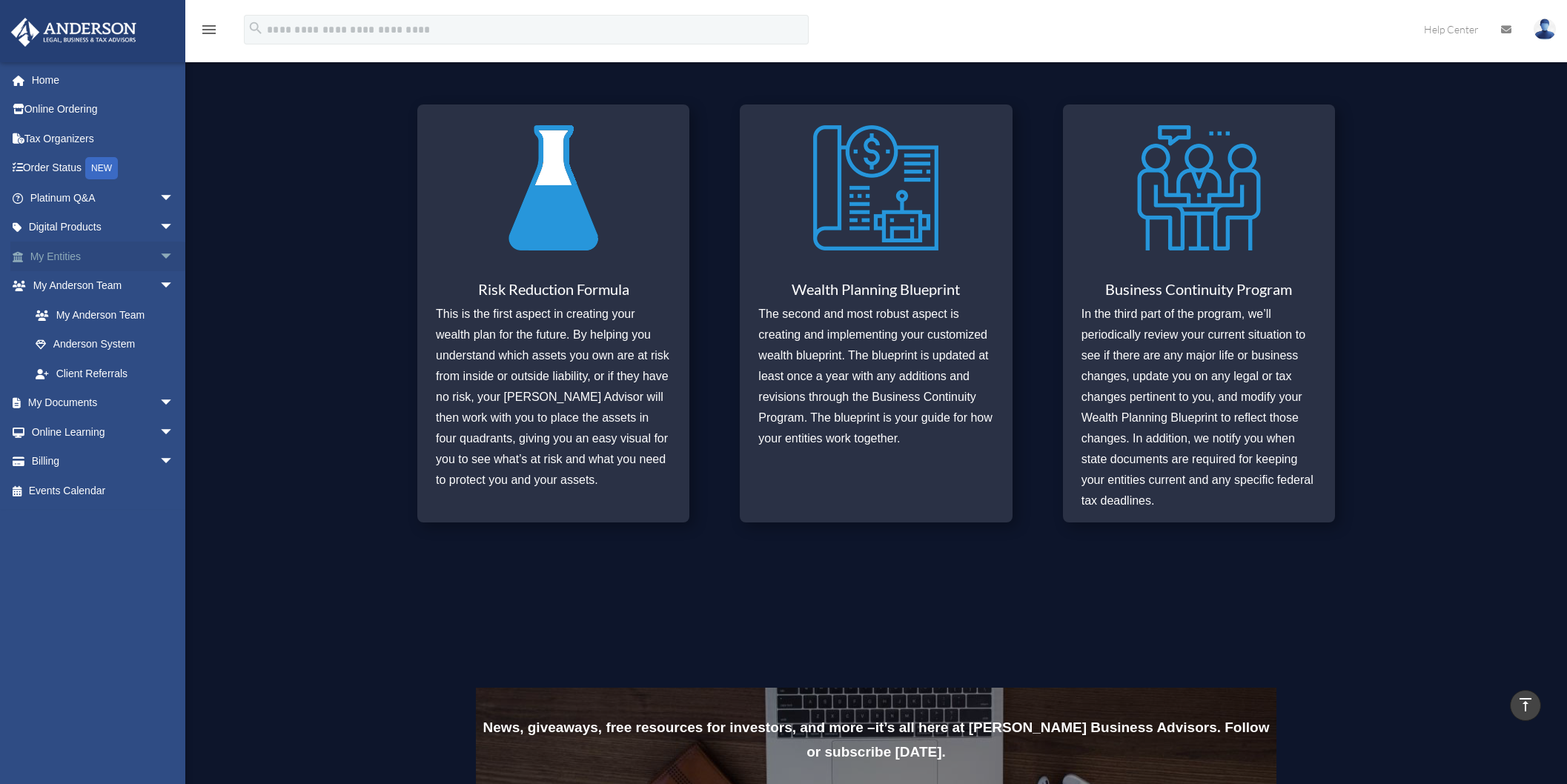
click at [54, 256] on link "My Entities arrow_drop_down" at bounding box center [103, 256] width 186 height 29
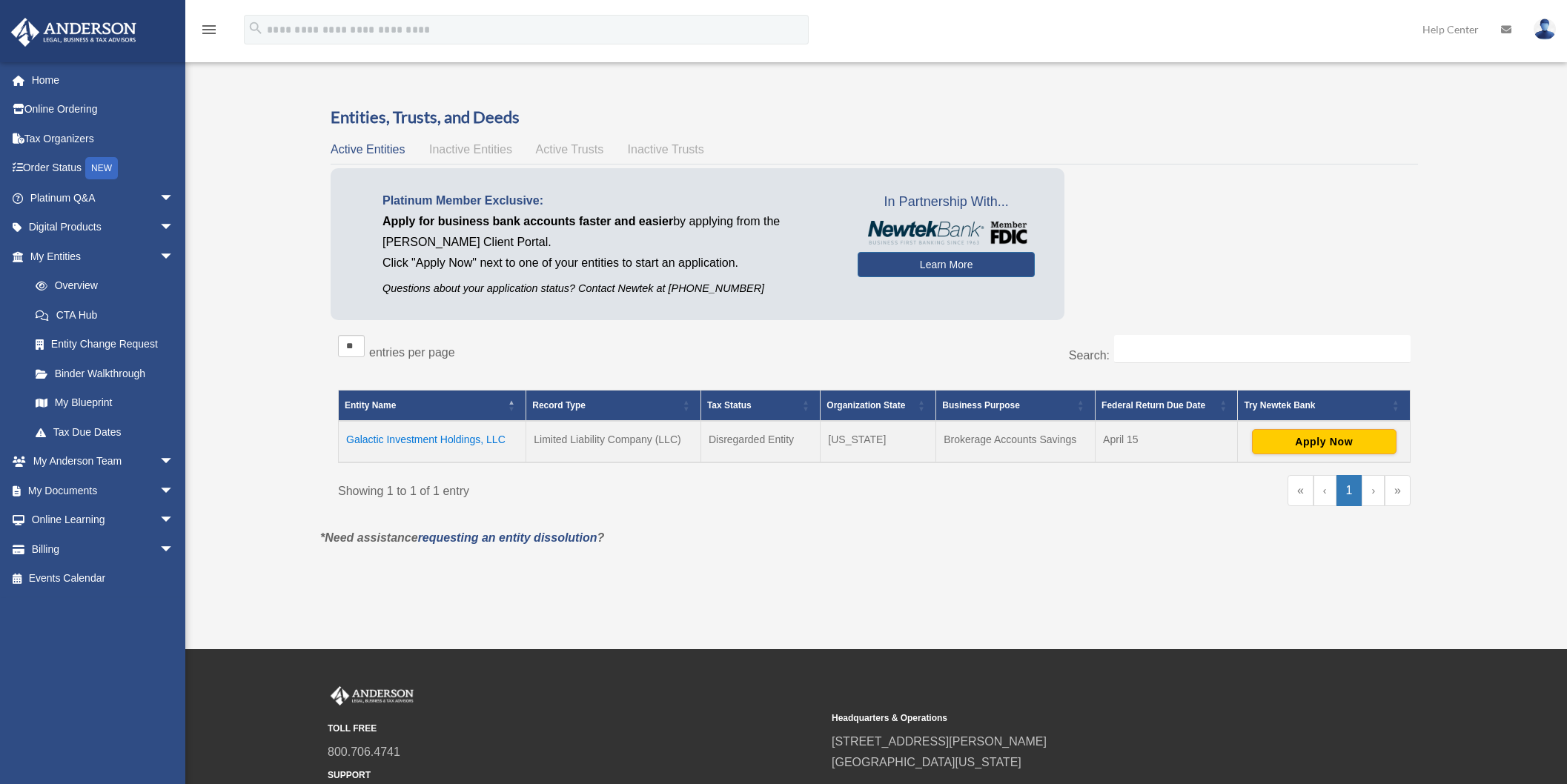
click at [569, 150] on span "Active Trusts" at bounding box center [569, 149] width 68 height 13
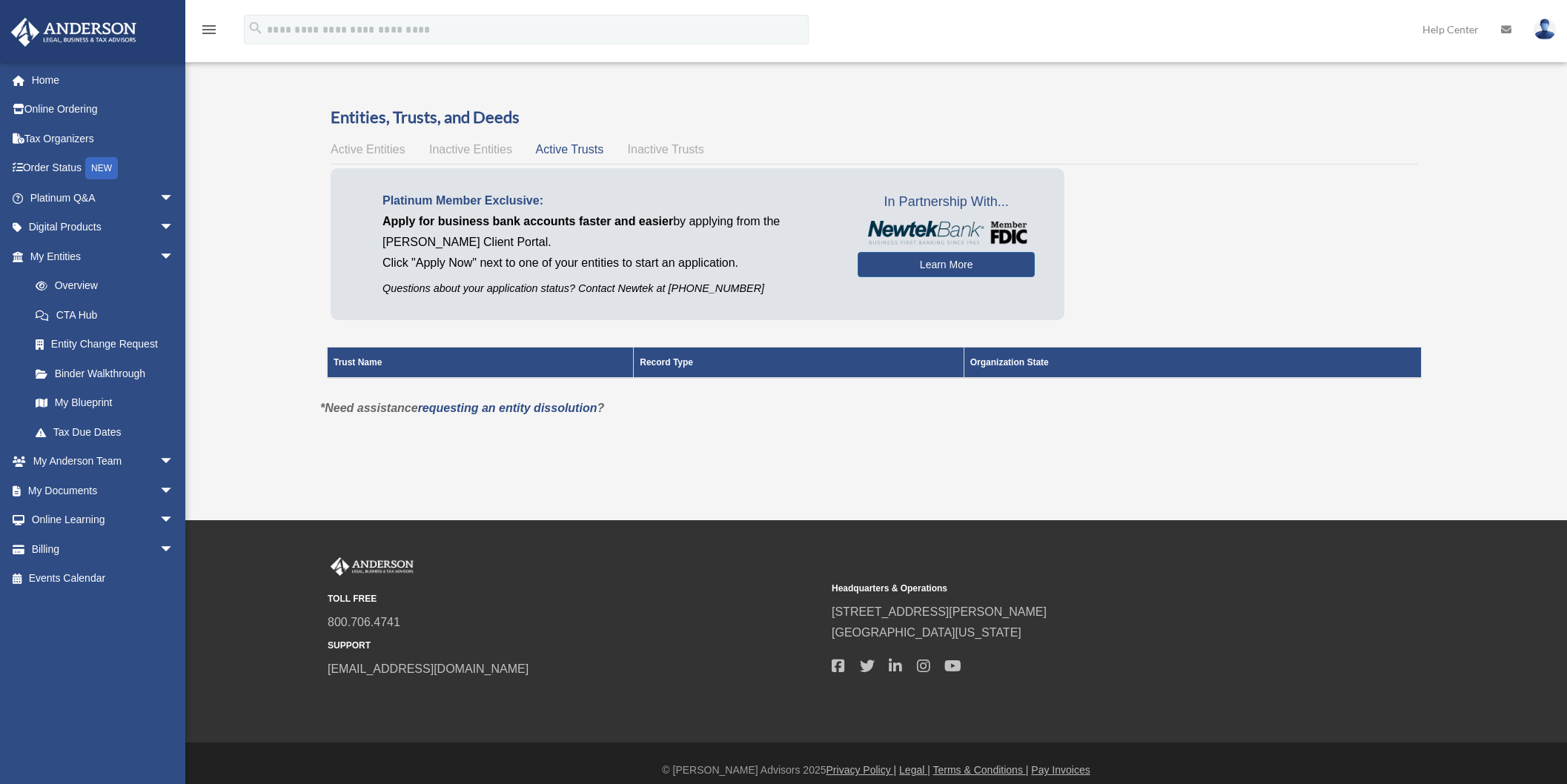
click at [668, 146] on span "Inactive Trusts" at bounding box center [665, 149] width 76 height 13
click at [357, 152] on span "Active Entities" at bounding box center [367, 149] width 74 height 13
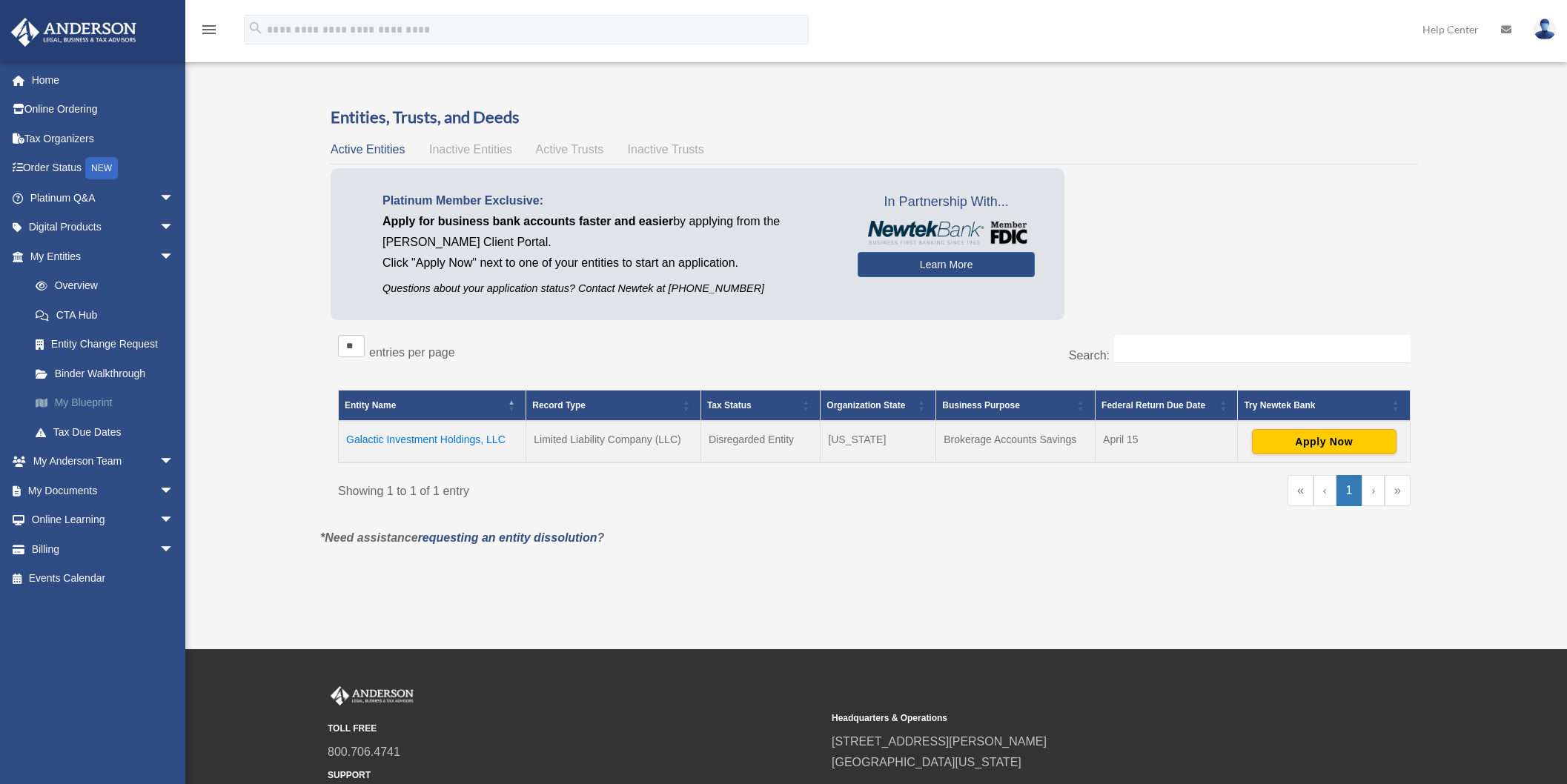
click at [82, 408] on link "My Blueprint" at bounding box center [109, 402] width 176 height 29
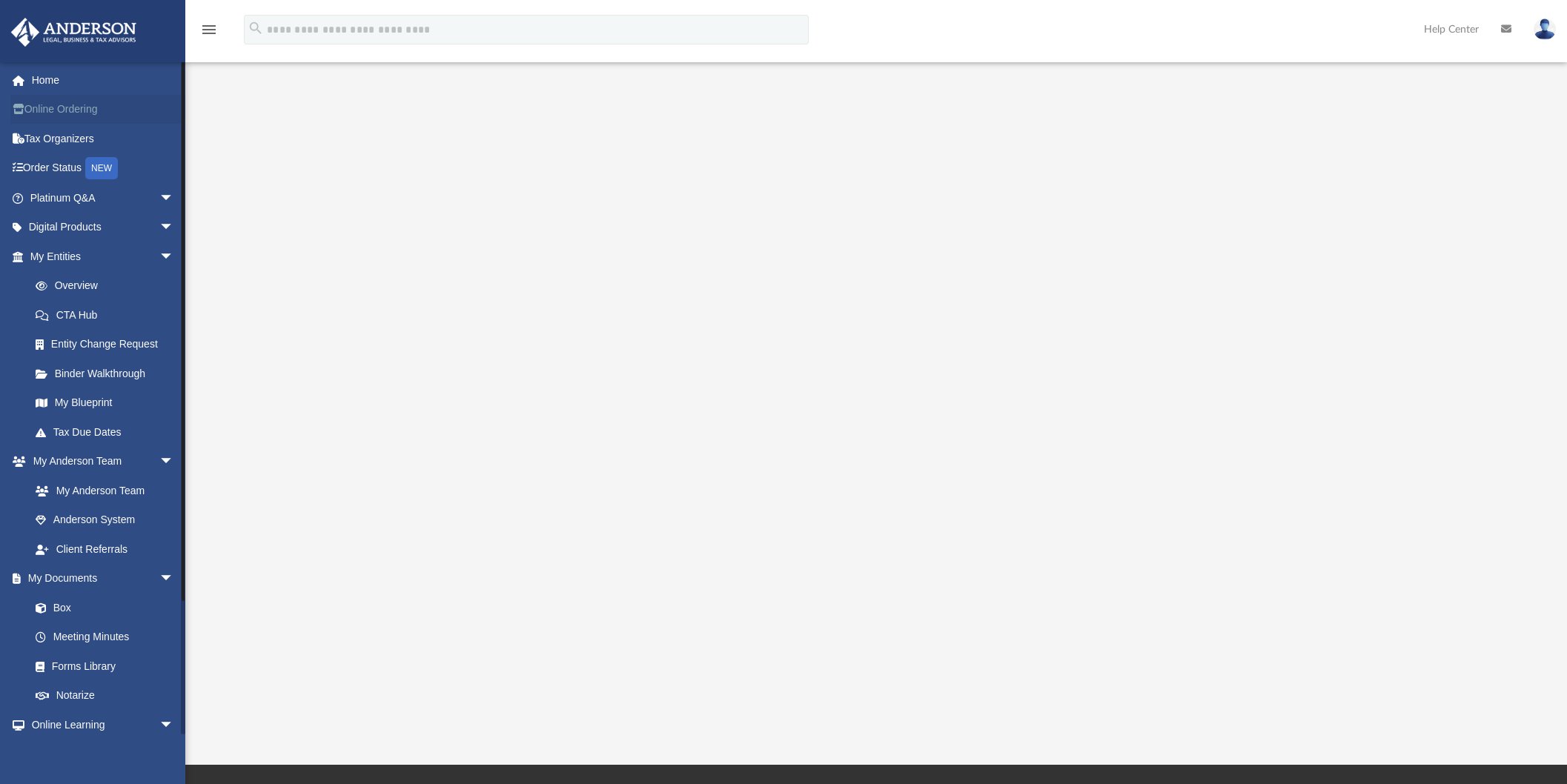
click at [54, 103] on link "Online Ordering" at bounding box center [103, 109] width 186 height 29
